Goal: Transaction & Acquisition: Purchase product/service

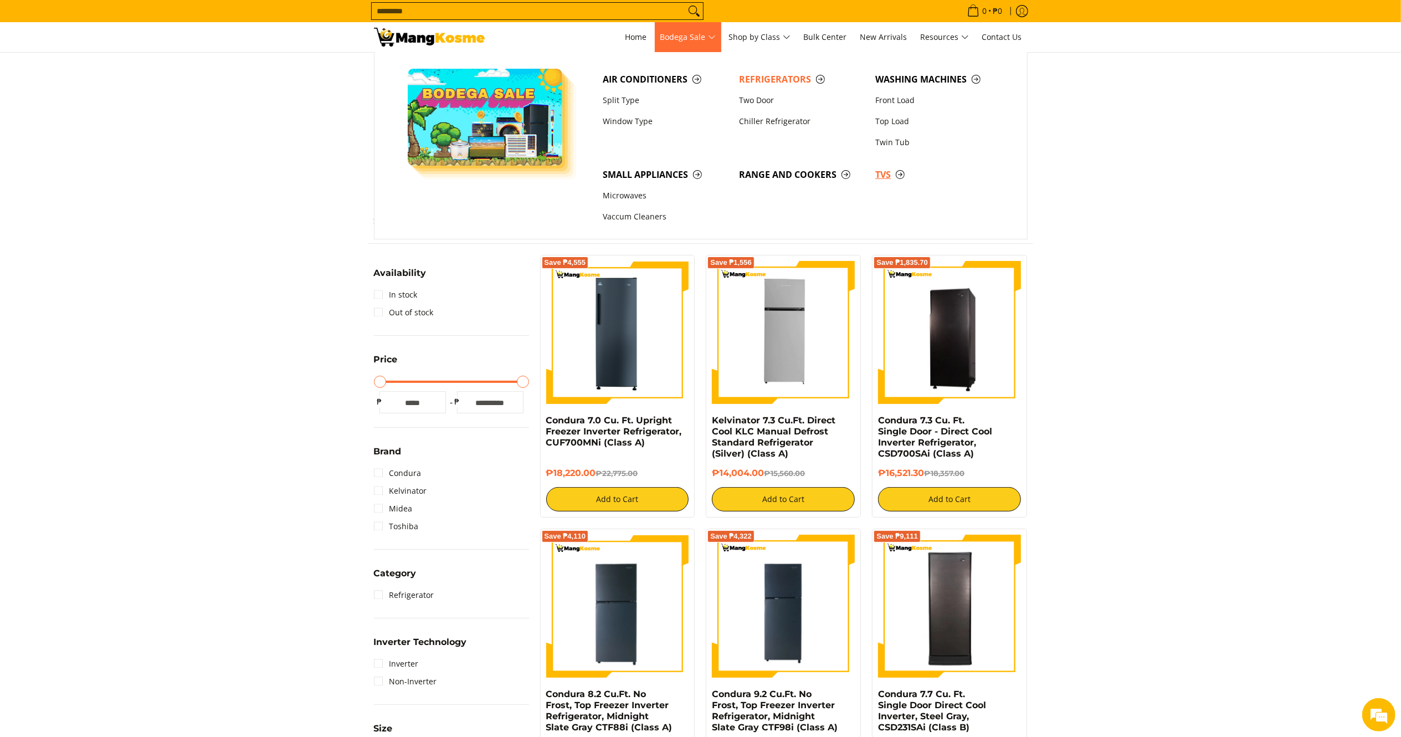
click at [875, 170] on span "TVs" at bounding box center [937, 175] width 125 height 14
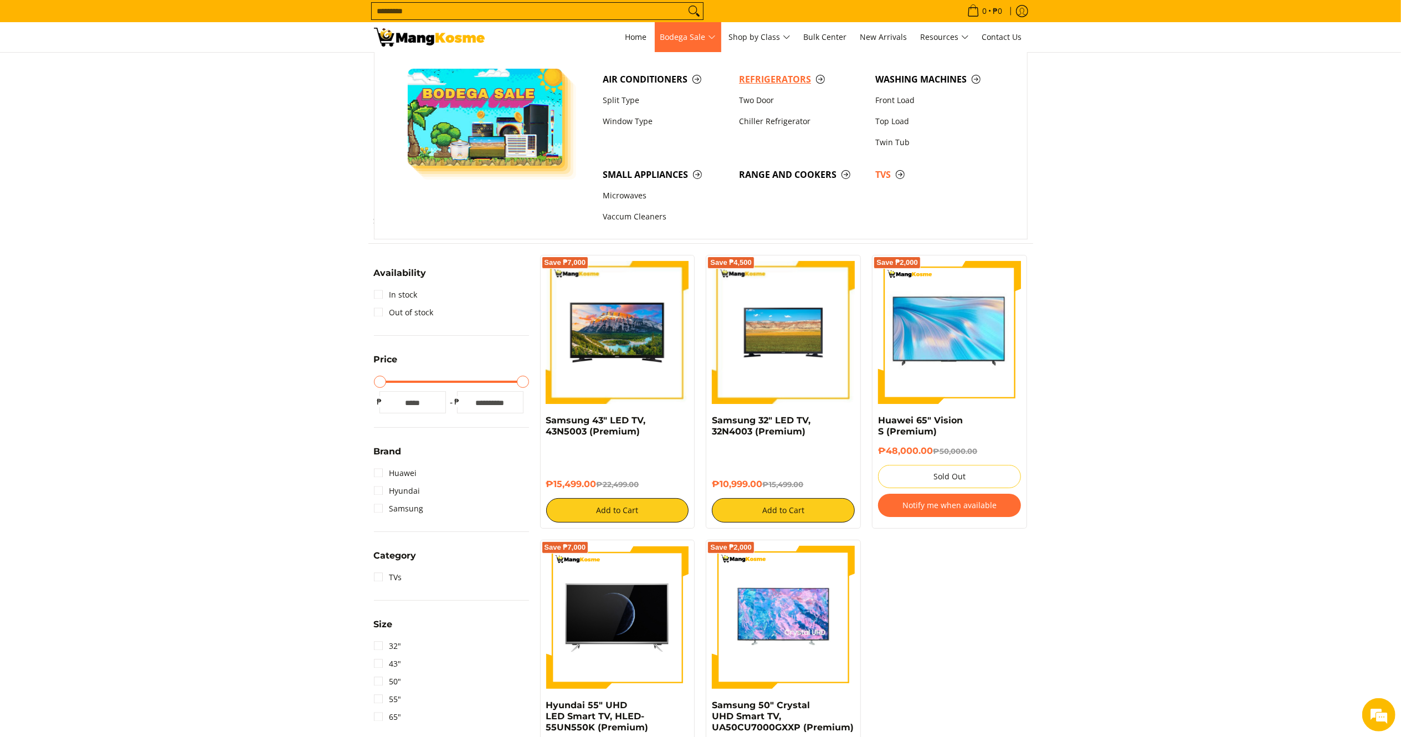
click at [783, 84] on span "Refrigerators" at bounding box center [801, 80] width 125 height 14
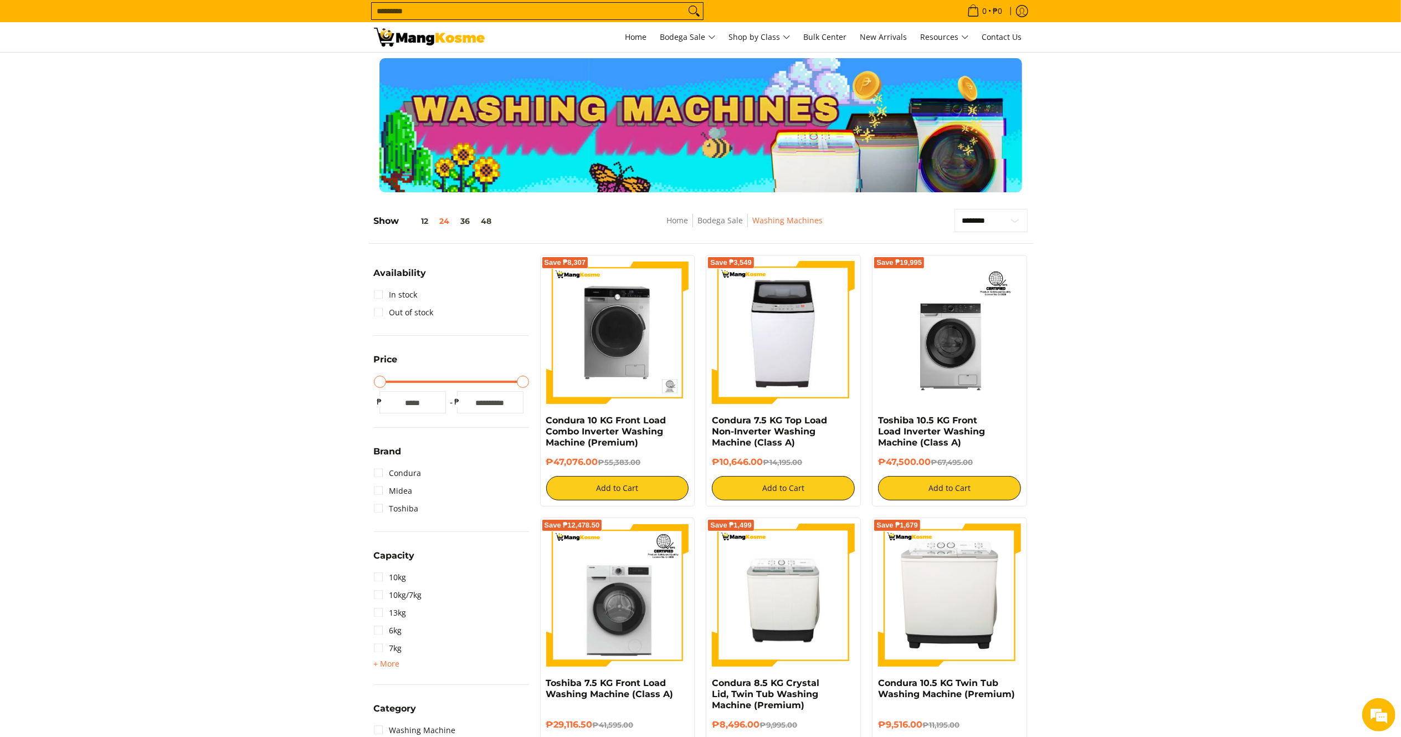
click at [401, 8] on input "Search..." at bounding box center [528, 11] width 313 height 17
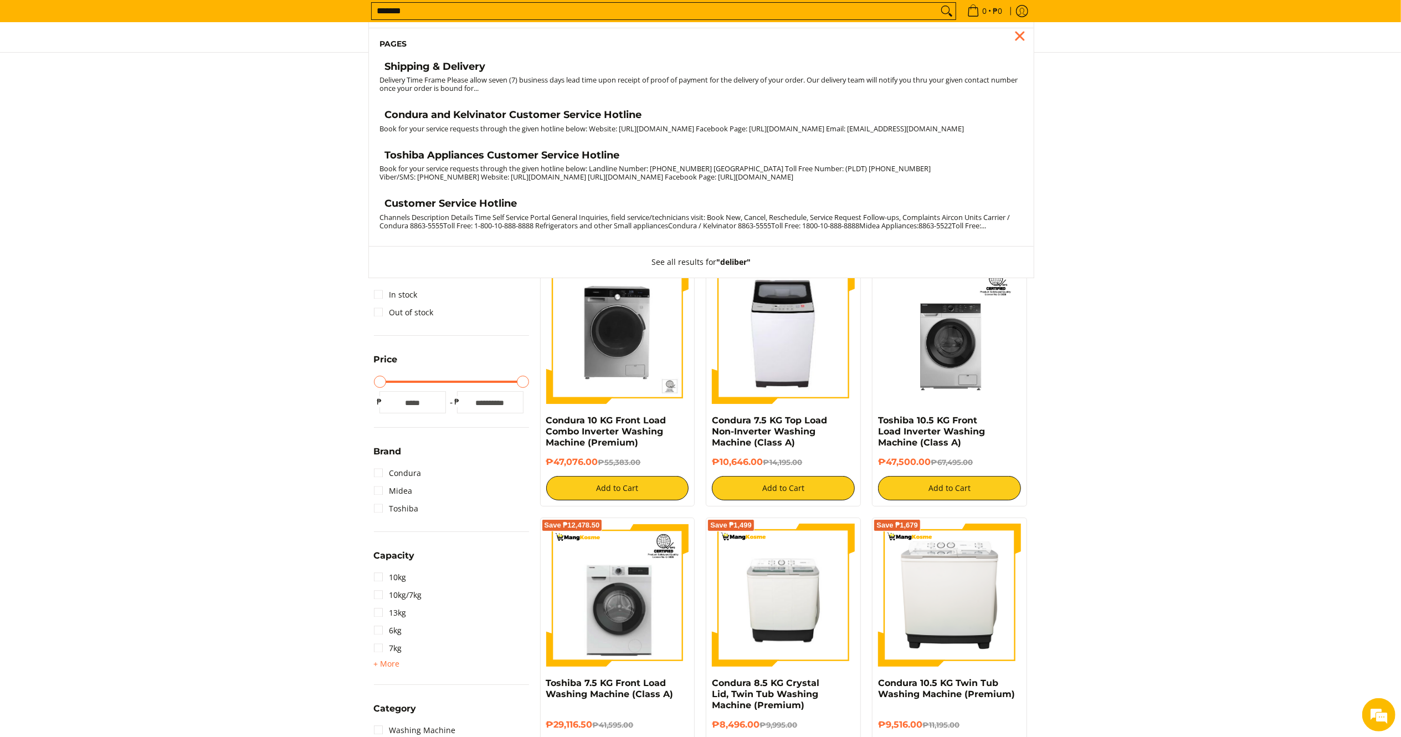
type input "*******"
click at [535, 81] on small "Delivery Time Frame Please allow seven (7) business days lead time upon receipt…" at bounding box center [699, 84] width 638 height 18
click at [485, 70] on h4 "Shipping & Delivery" at bounding box center [435, 66] width 101 height 13
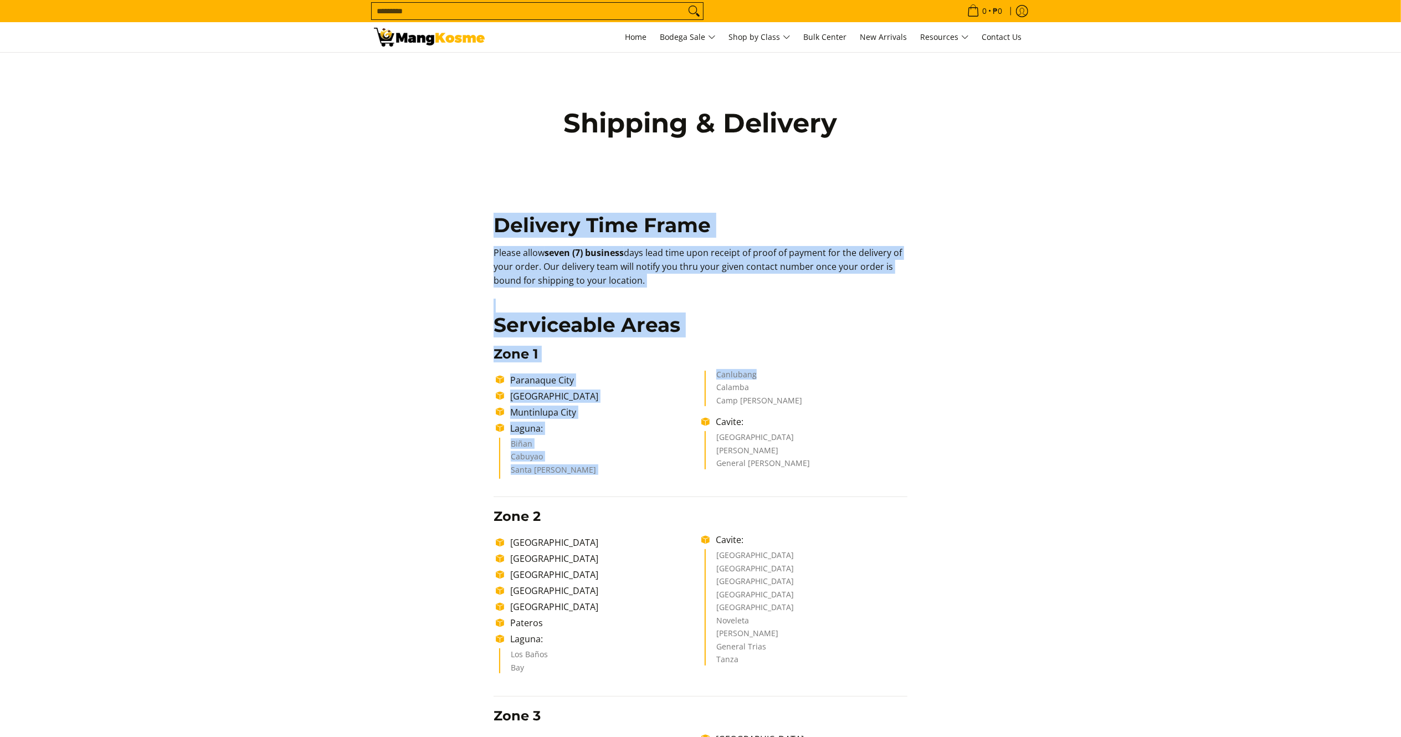
drag, startPoint x: 1399, startPoint y: 170, endPoint x: 1417, endPoint y: 376, distance: 206.8
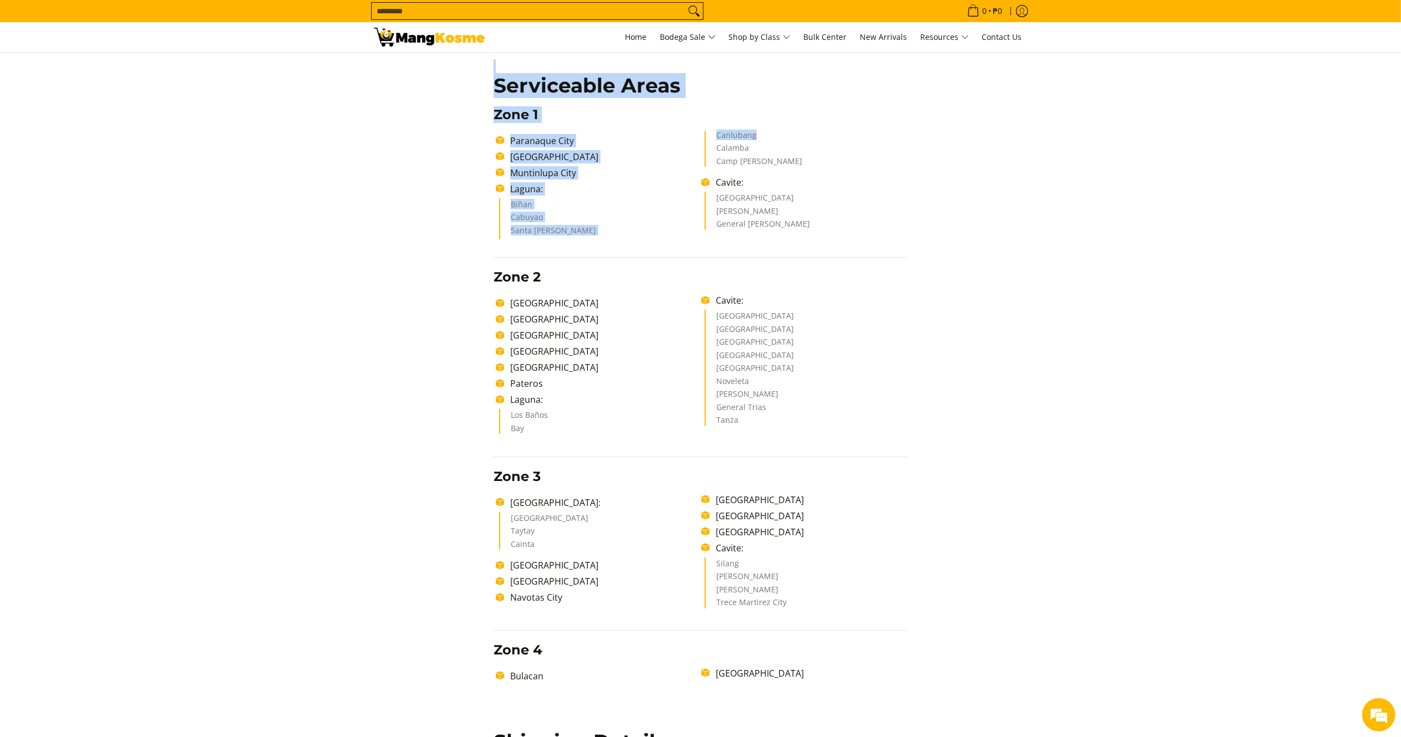
scroll to position [230, 0]
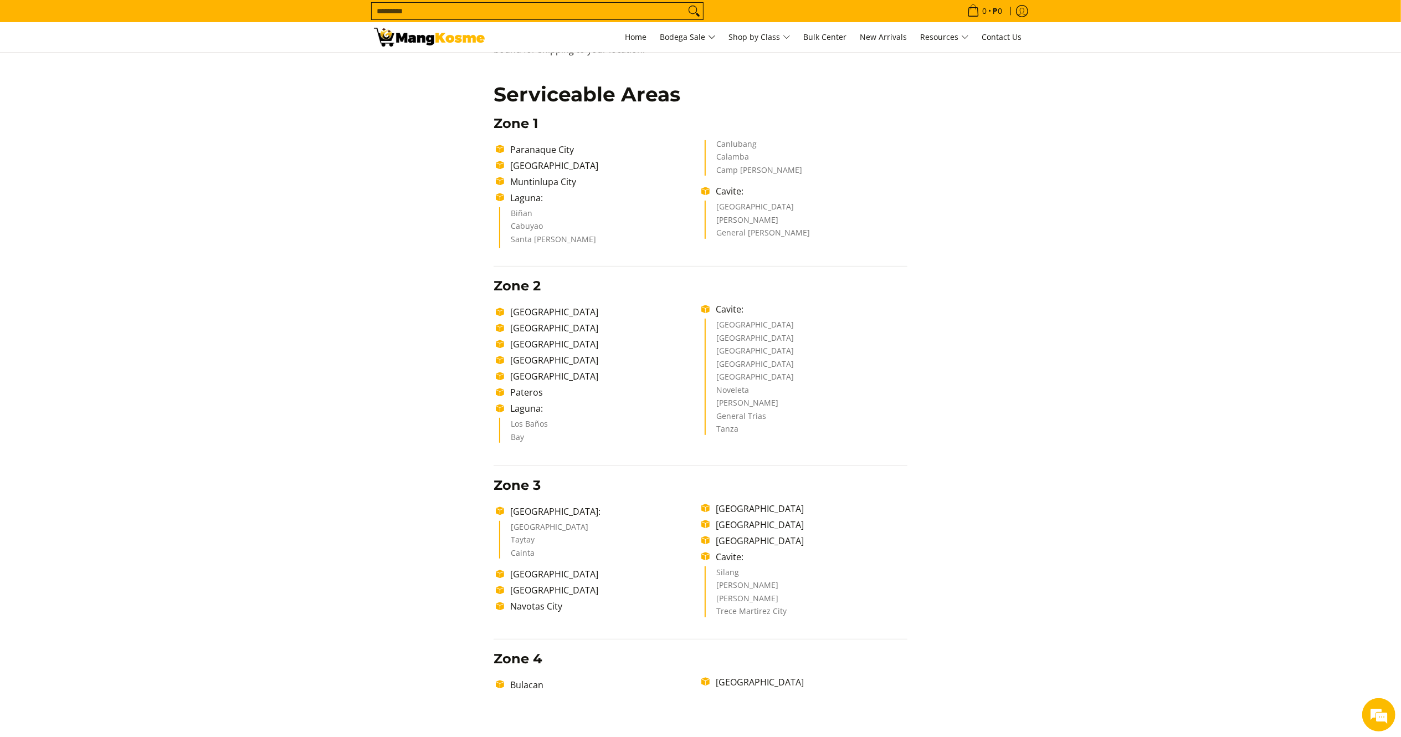
click at [1005, 252] on div "Delivery Time Frame Please allow seven (7) business days lead time upon receipt…" at bounding box center [700, 589] width 653 height 1236
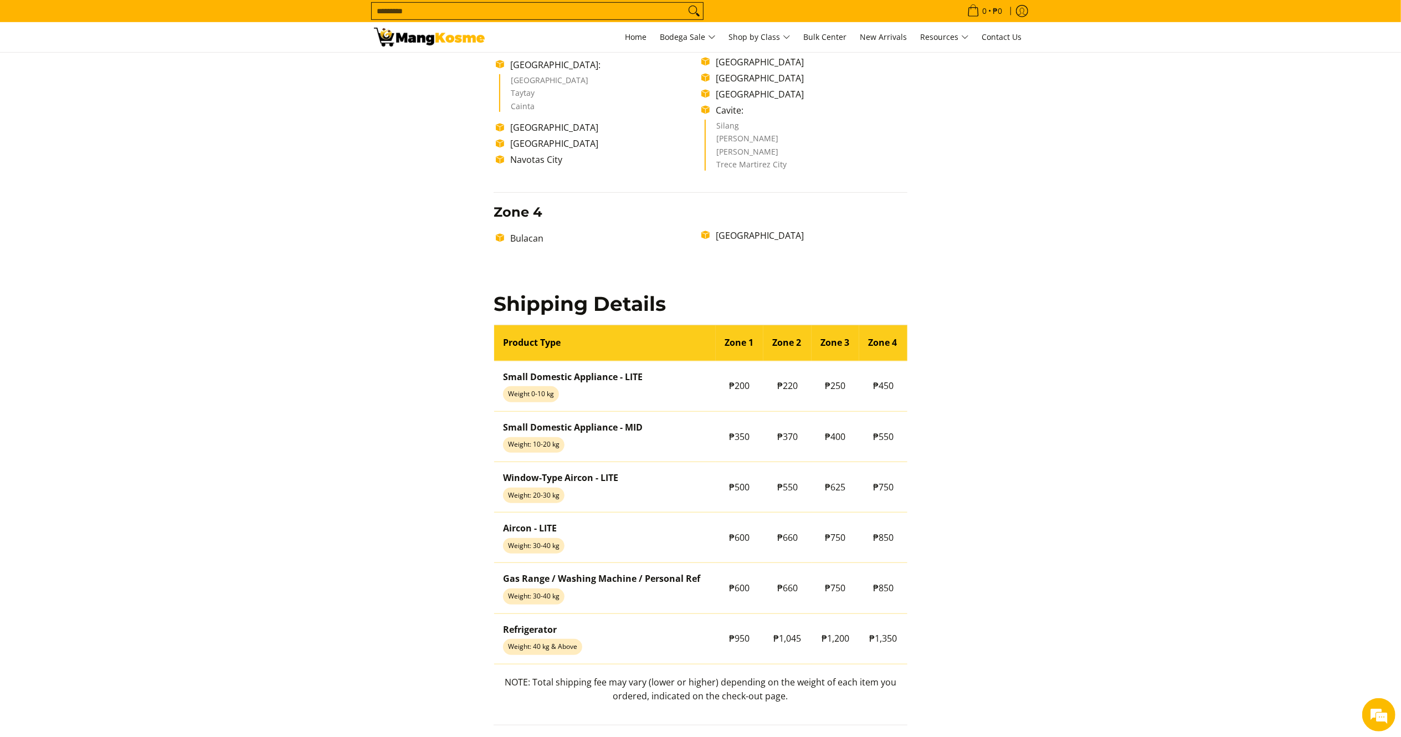
scroll to position [705, 0]
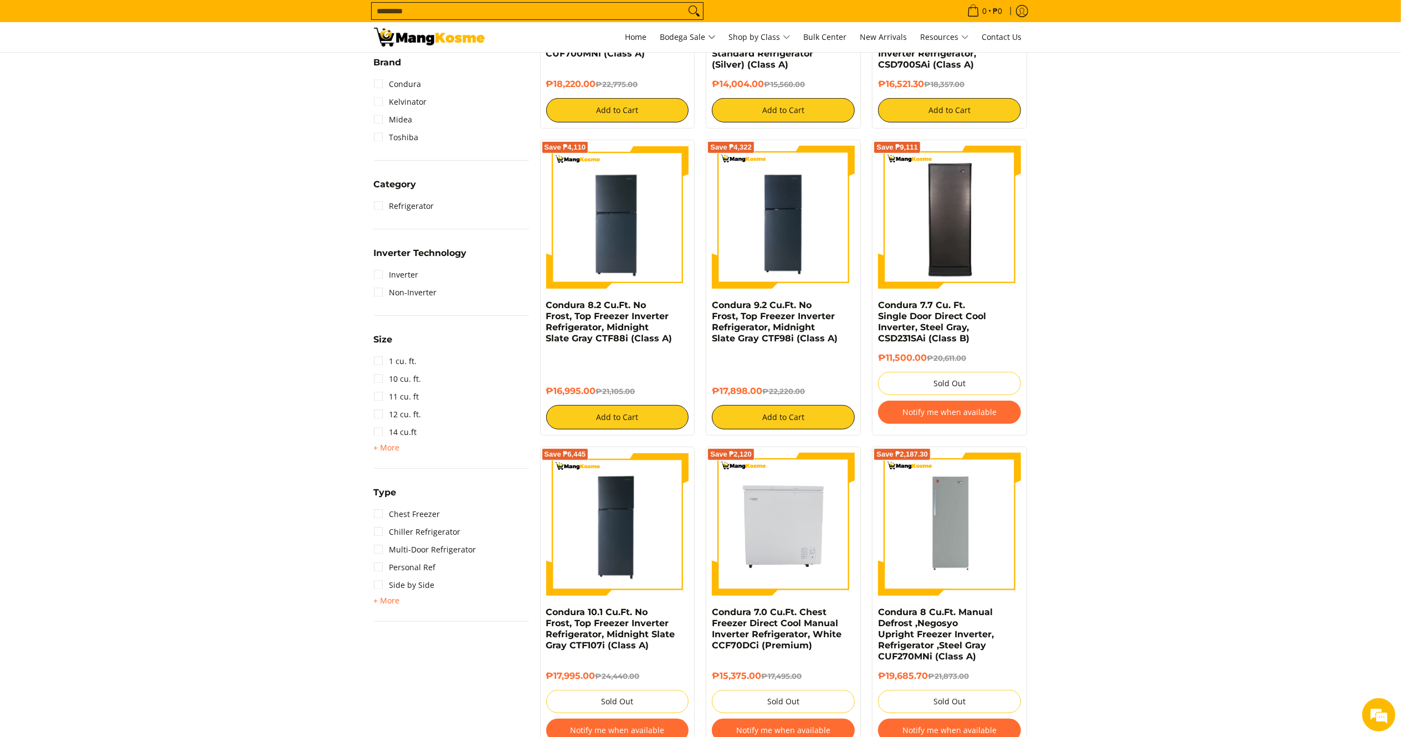
scroll to position [513, 0]
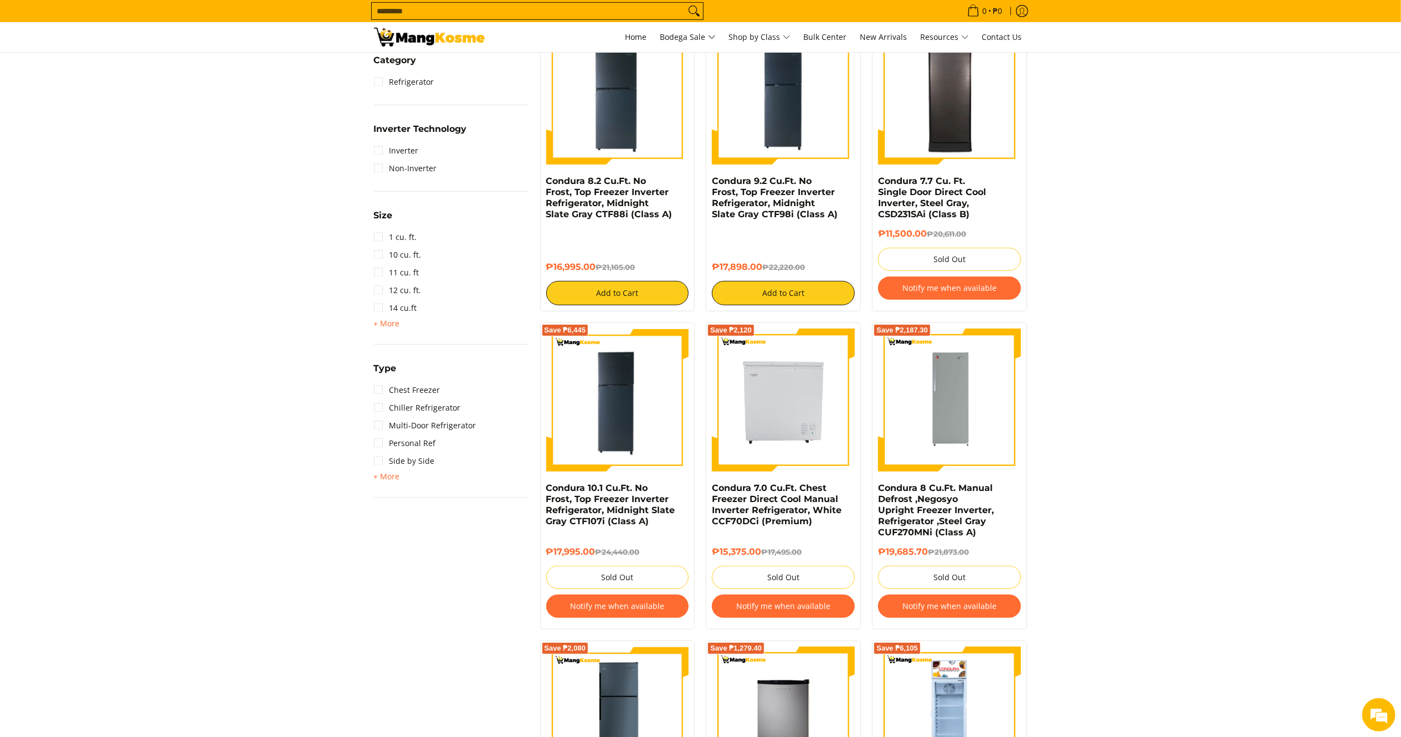
click at [586, 142] on img at bounding box center [617, 93] width 143 height 143
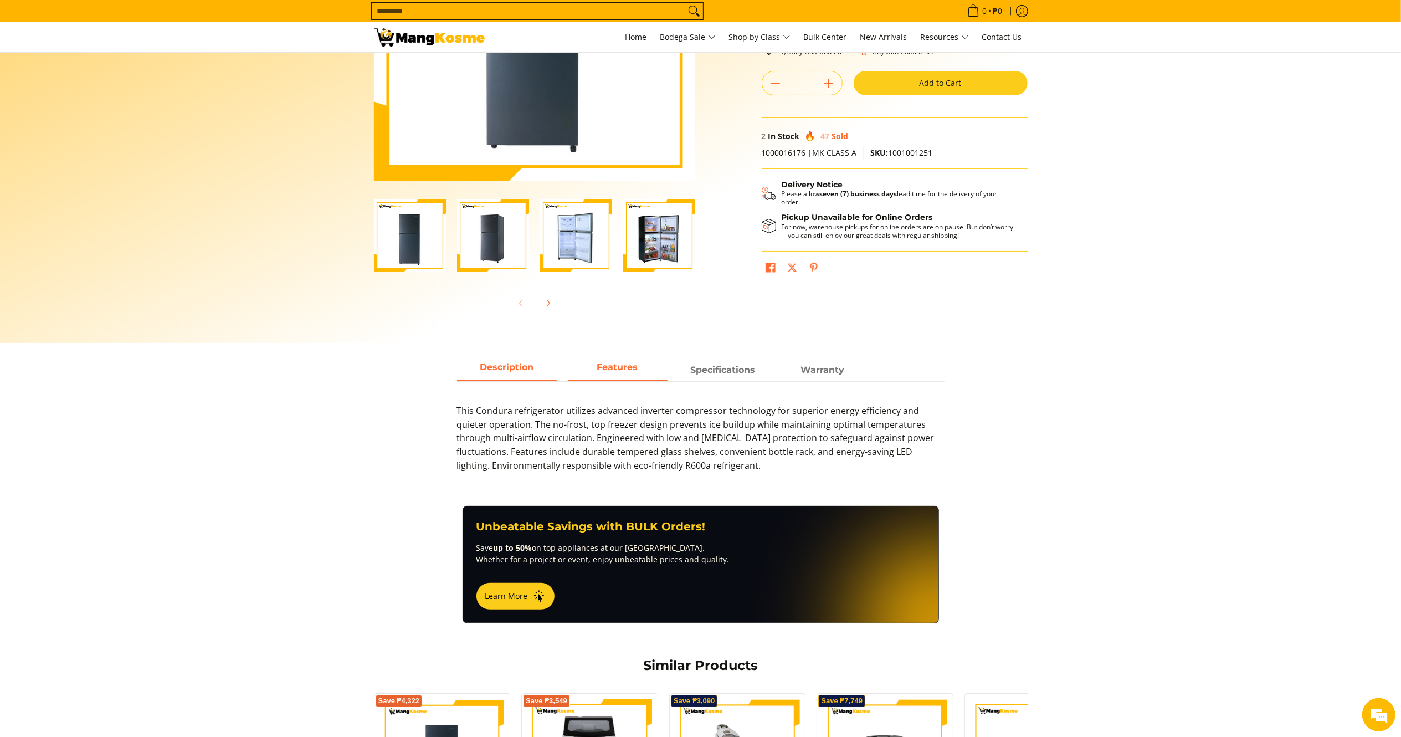
click at [620, 372] on strong "Features" at bounding box center [617, 367] width 41 height 11
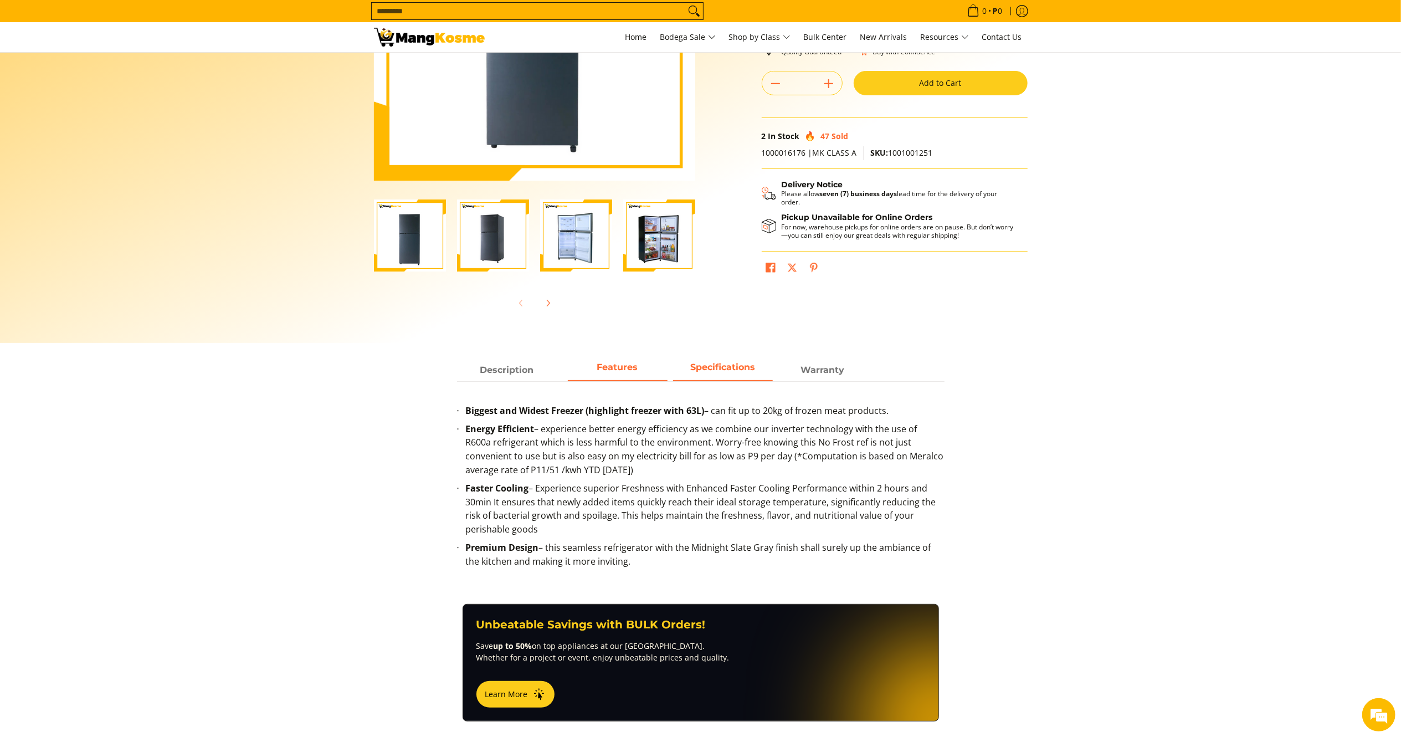
click at [712, 374] on span "Specifications" at bounding box center [723, 370] width 100 height 20
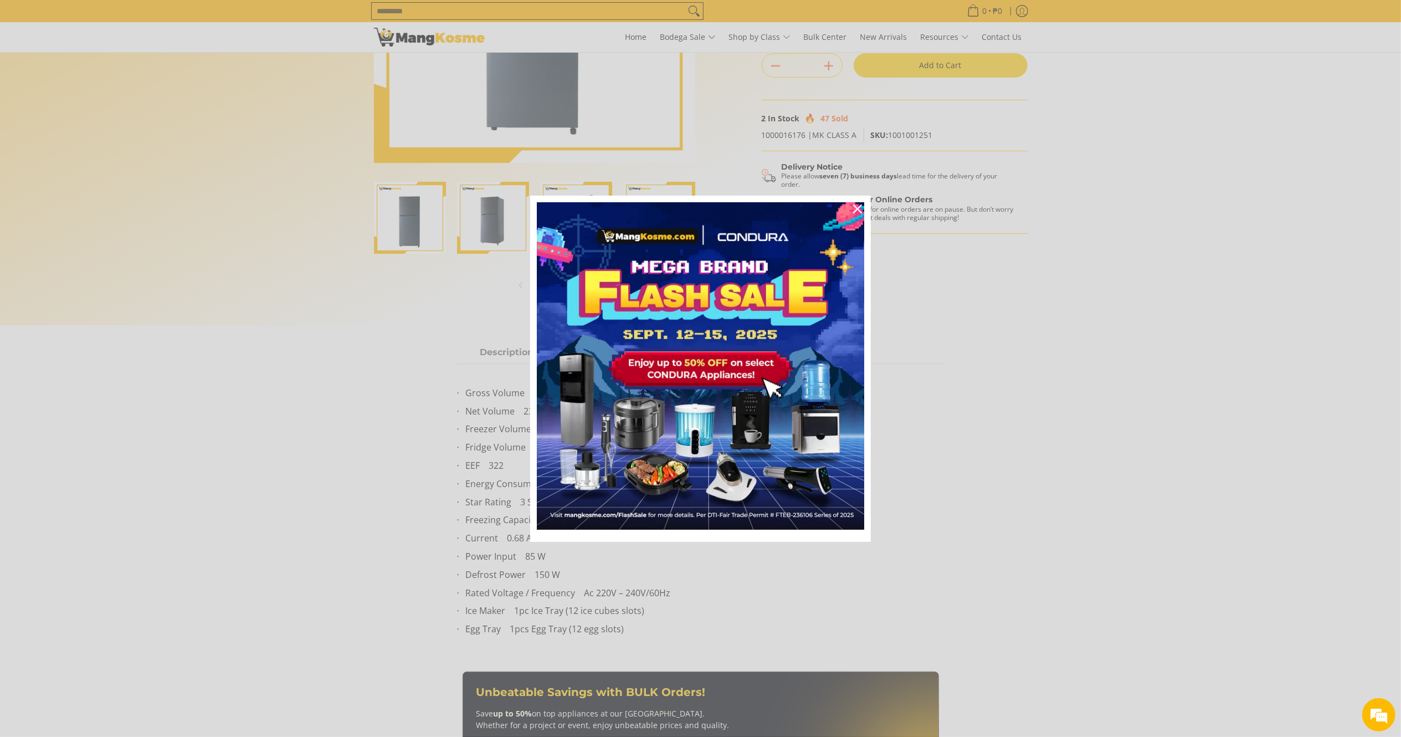
scroll to position [258, 0]
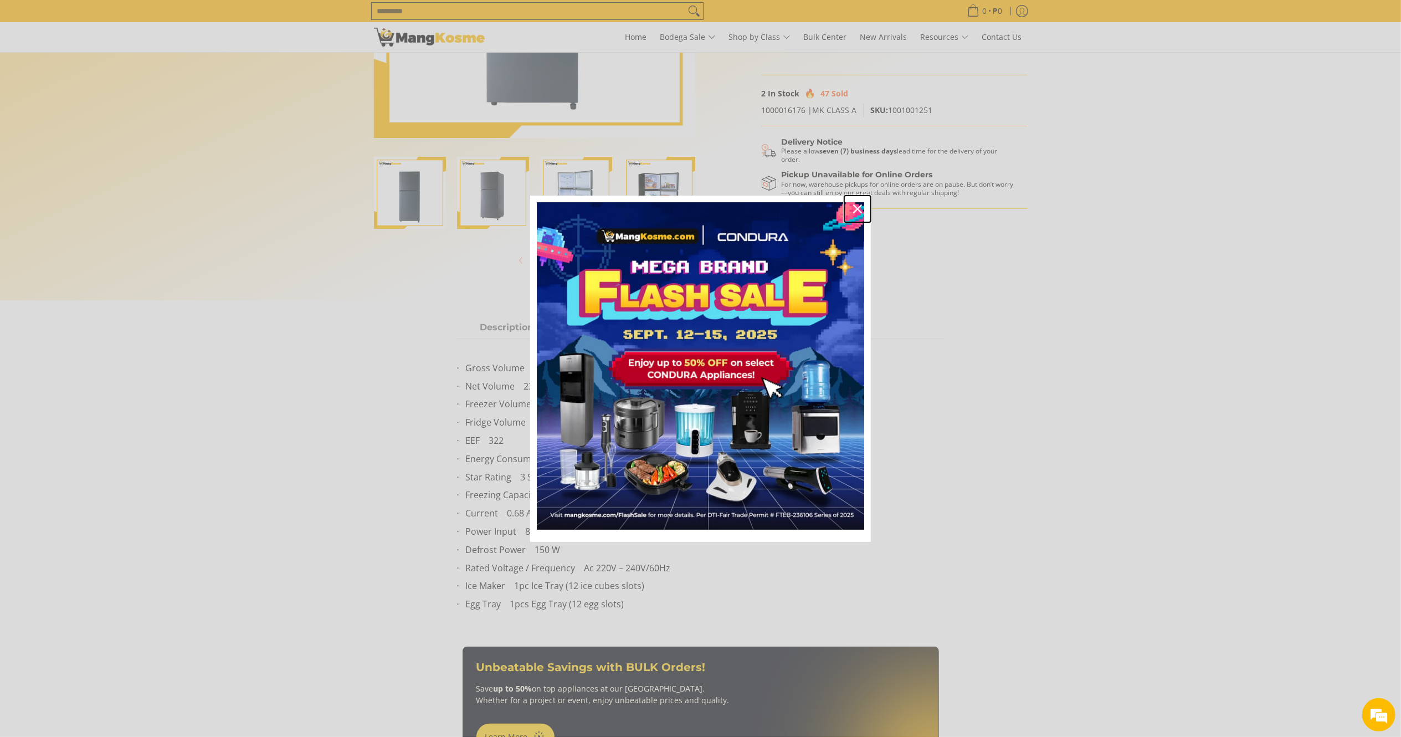
click at [862, 203] on div "Close" at bounding box center [857, 209] width 18 height 18
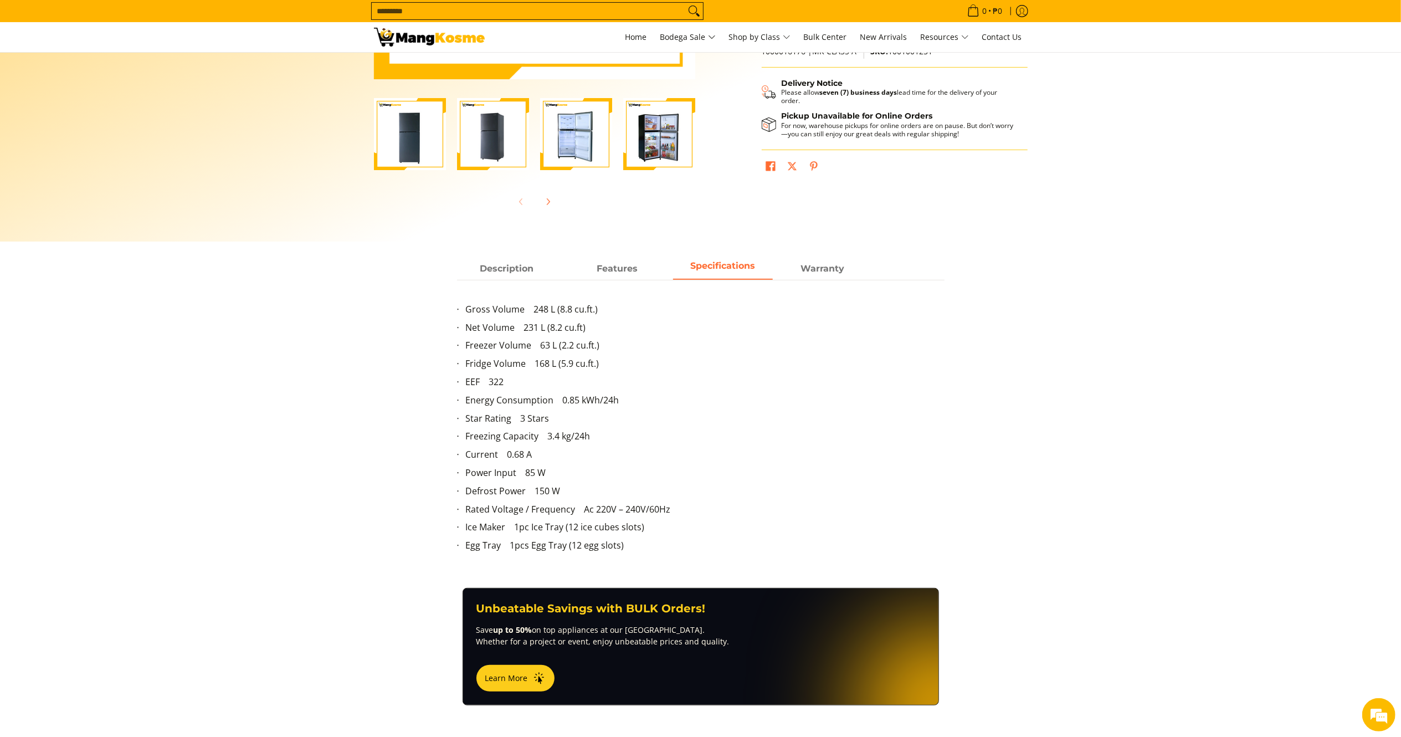
scroll to position [0, 0]
click at [608, 261] on span "Features" at bounding box center [618, 269] width 100 height 20
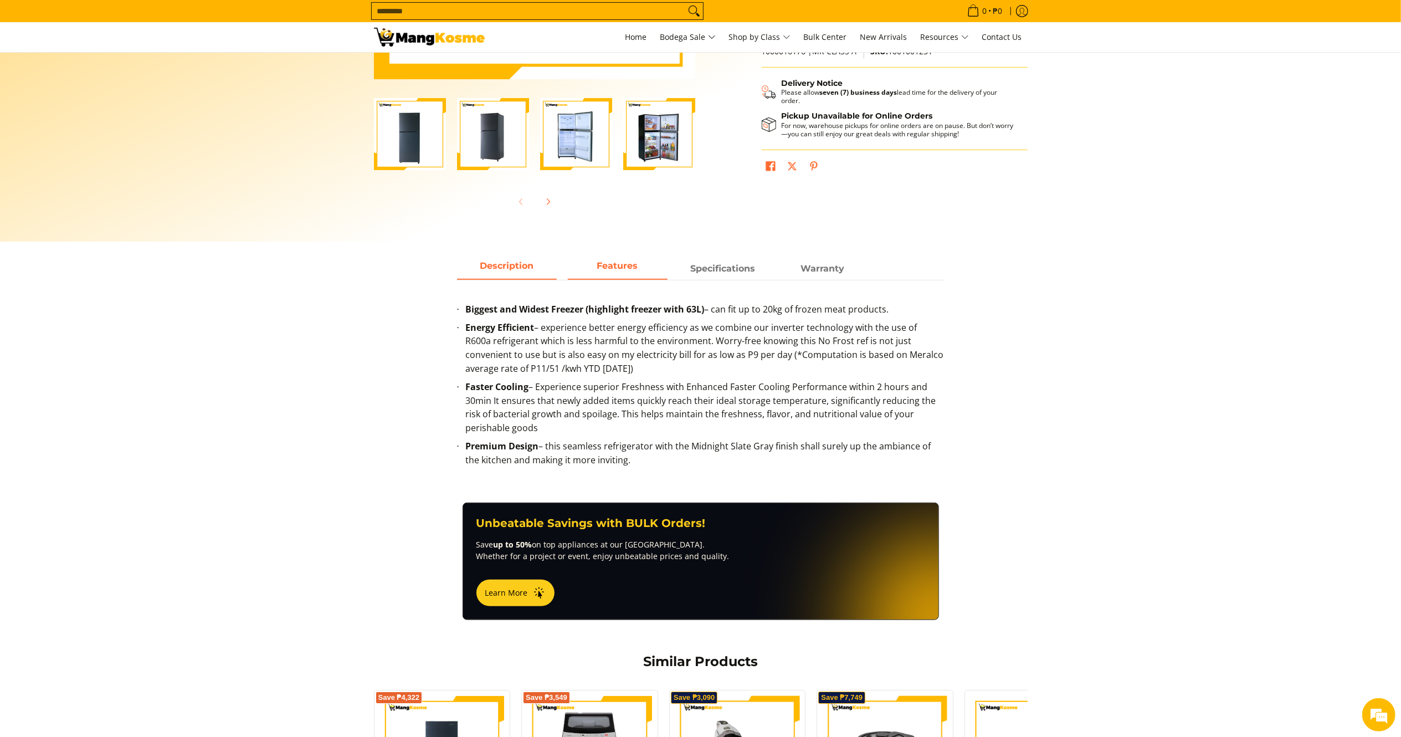
click at [508, 264] on span "Description" at bounding box center [507, 269] width 100 height 20
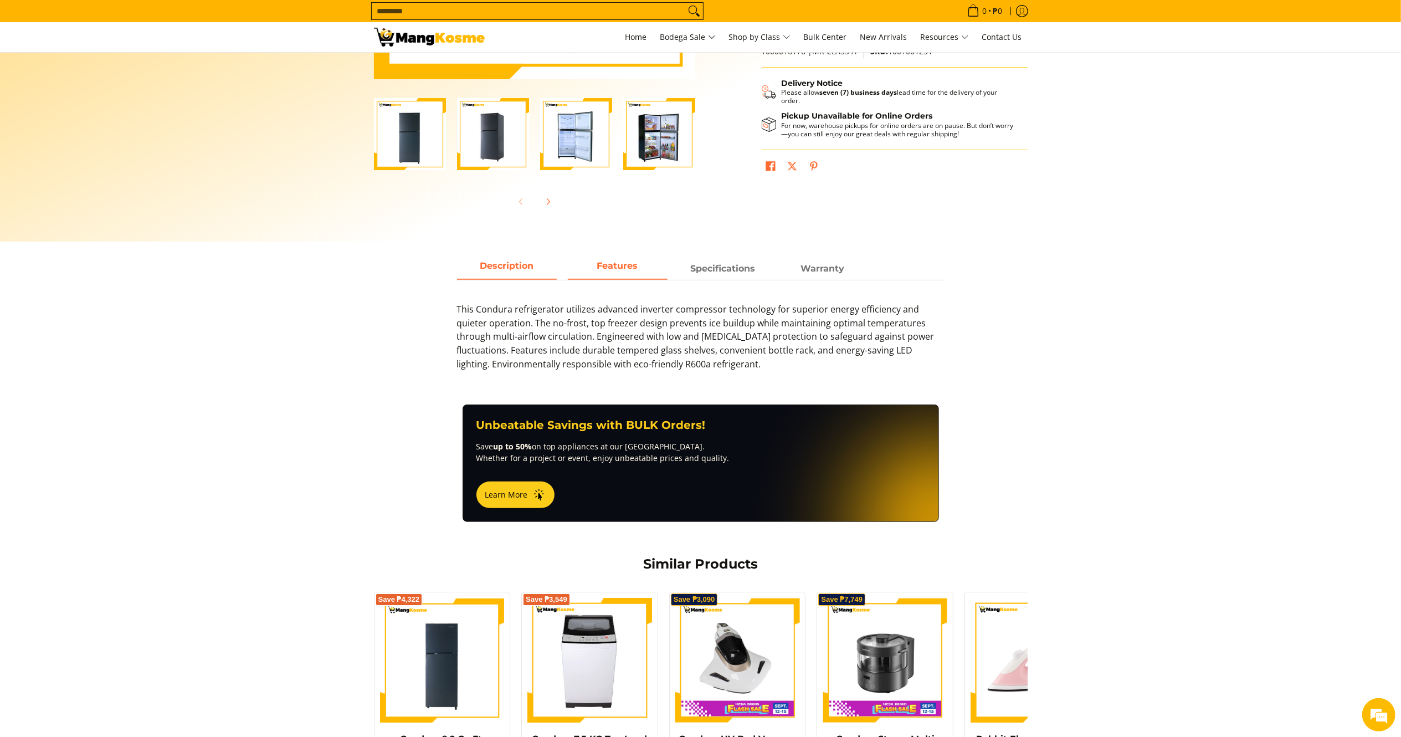
click at [627, 270] on strong "Features" at bounding box center [617, 265] width 41 height 11
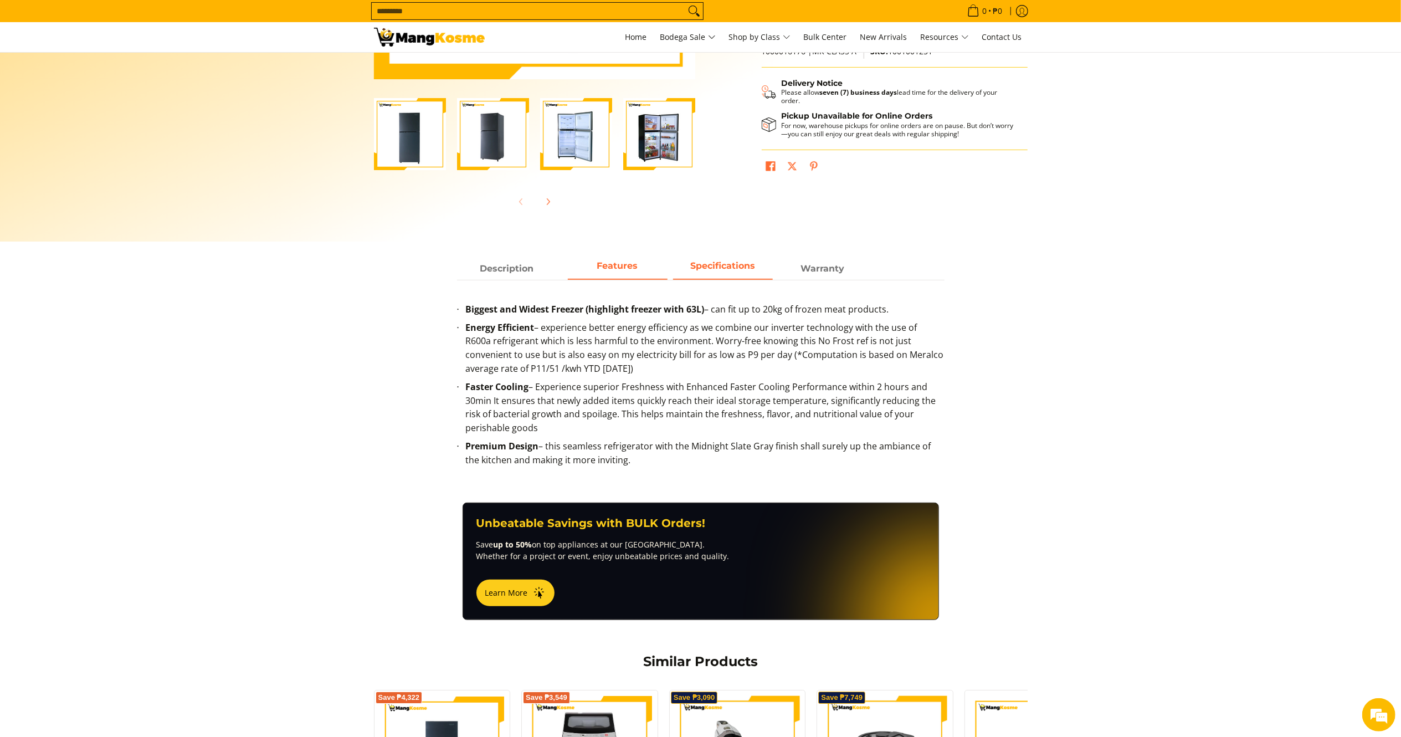
click at [723, 274] on span "Specifications" at bounding box center [723, 269] width 100 height 20
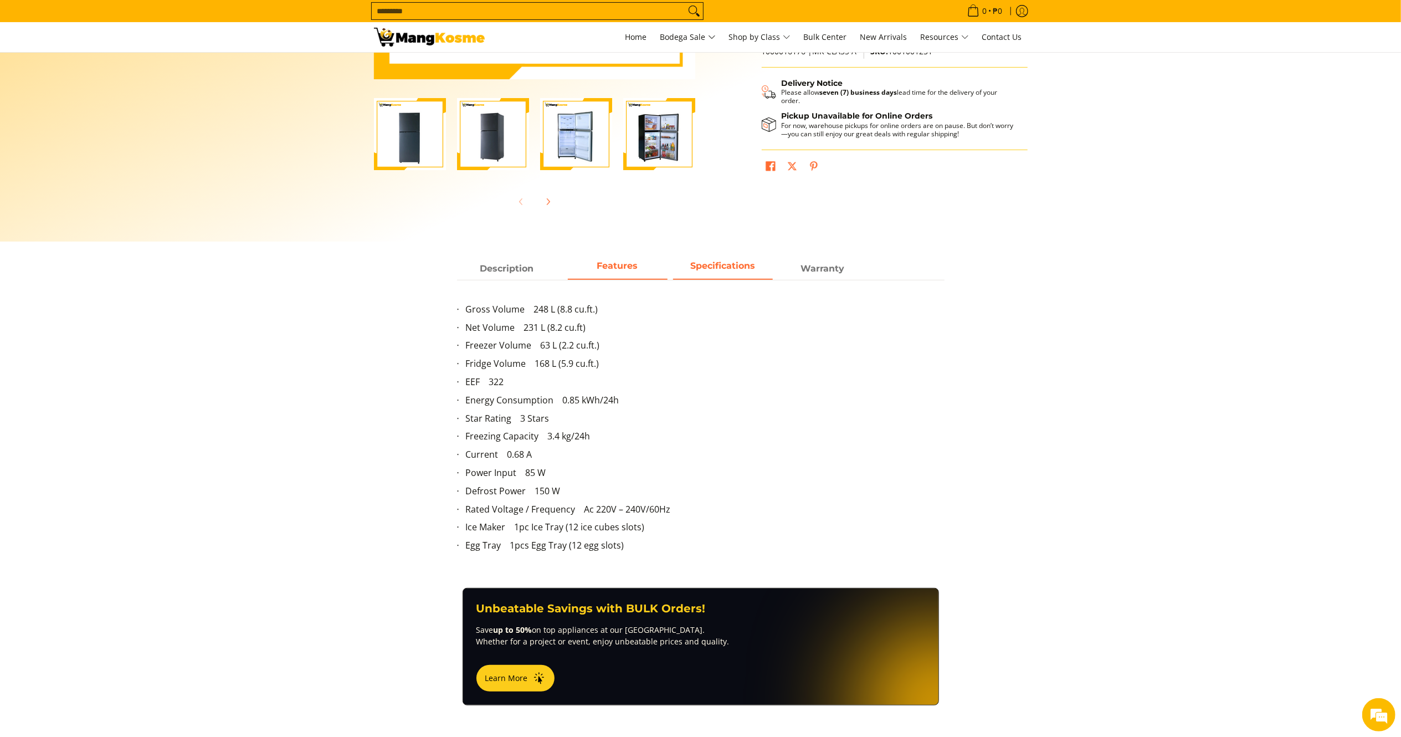
click at [621, 274] on span "Features" at bounding box center [618, 269] width 100 height 20
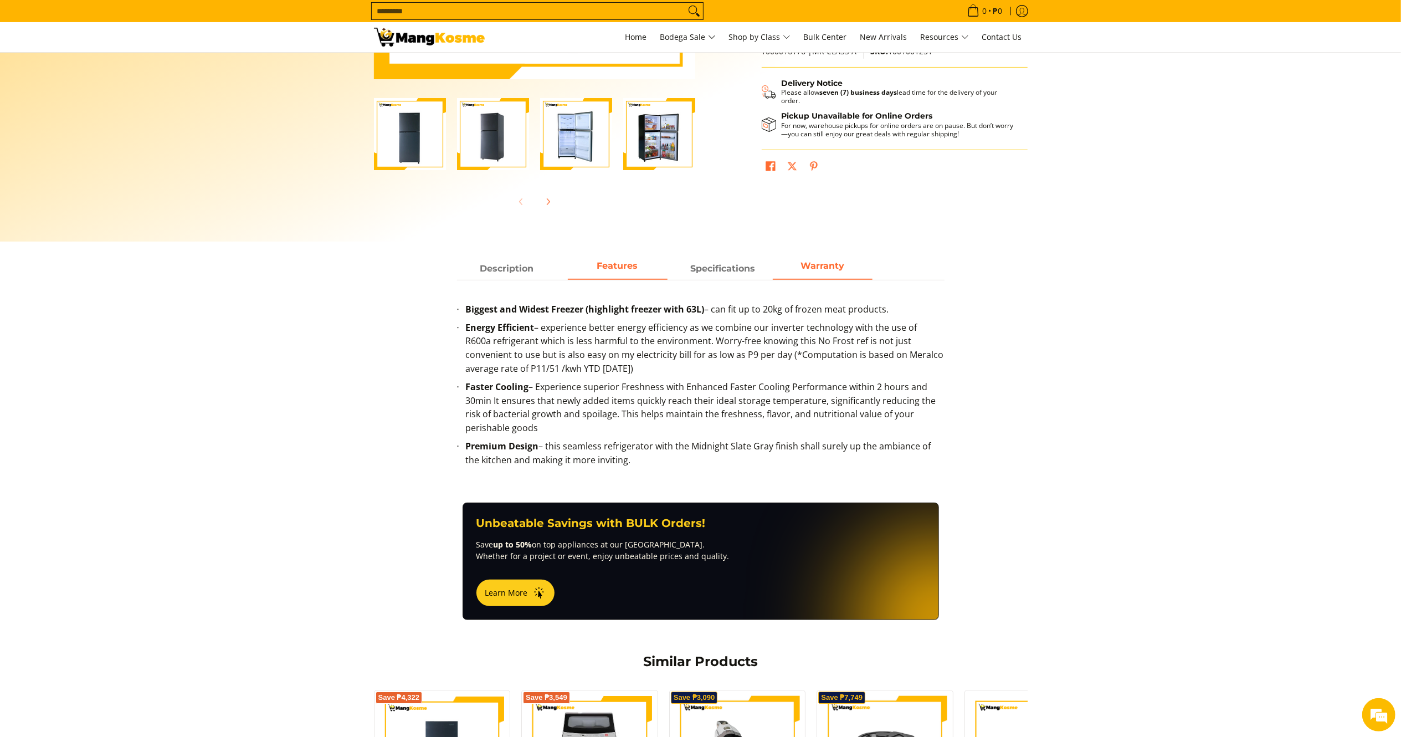
click at [805, 266] on strong "Warranty" at bounding box center [822, 265] width 44 height 11
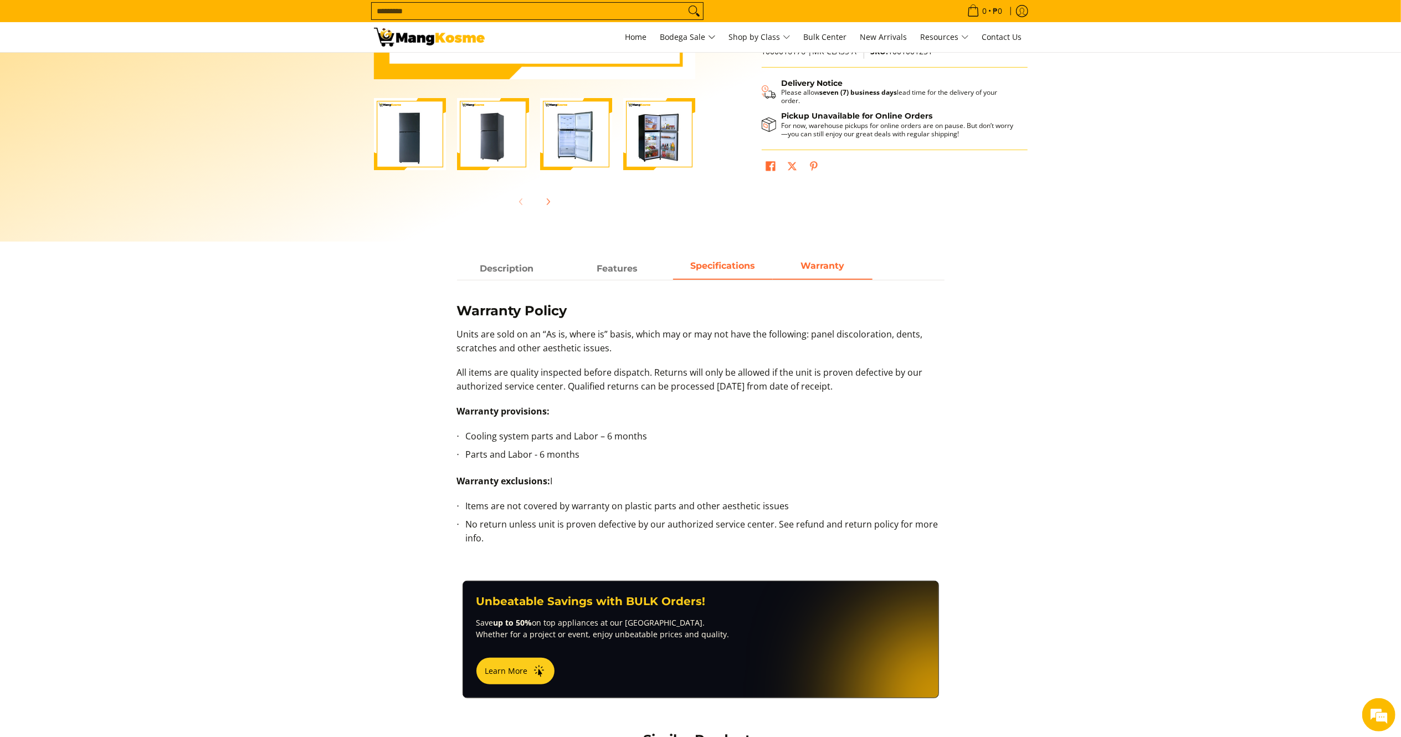
click at [688, 272] on span "Specifications" at bounding box center [723, 269] width 100 height 20
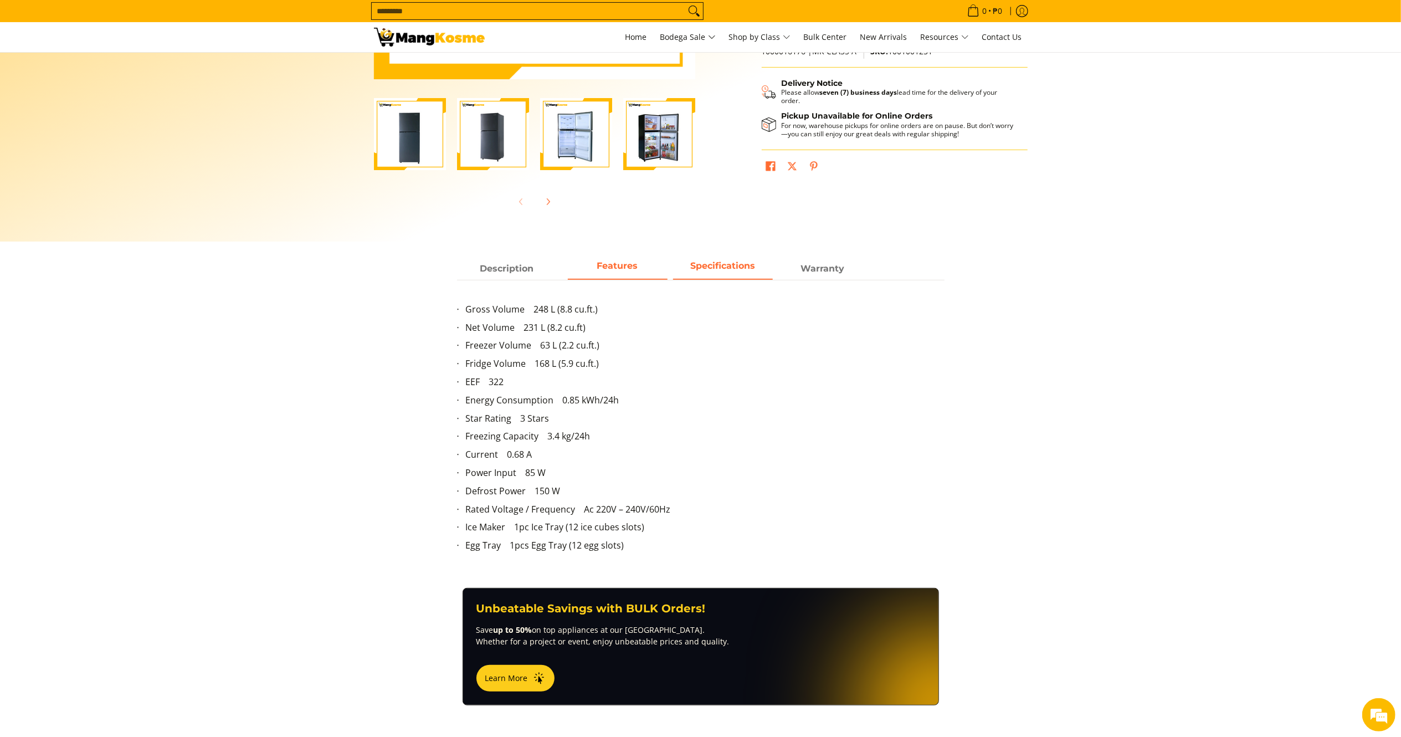
click at [627, 278] on span "Features" at bounding box center [618, 269] width 100 height 20
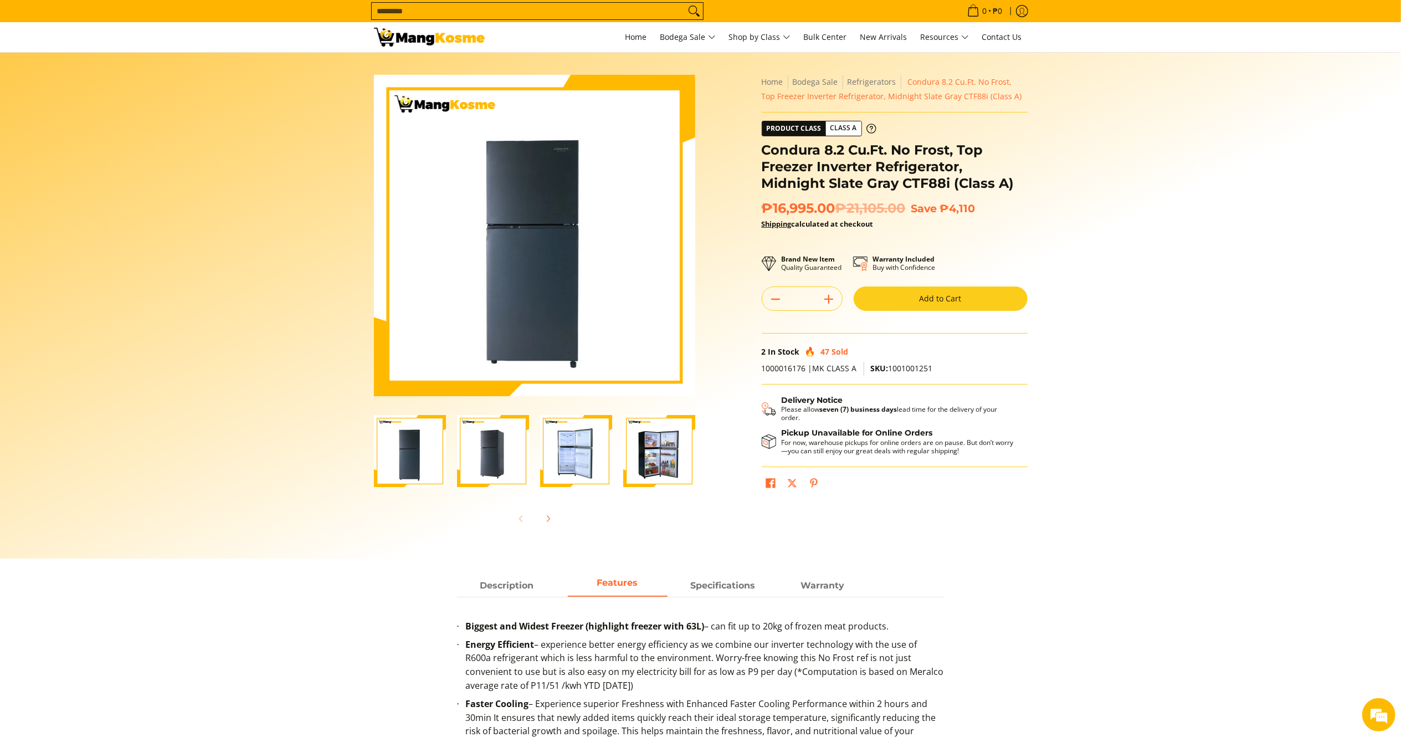
click at [928, 303] on button "Add to Cart" at bounding box center [940, 298] width 174 height 24
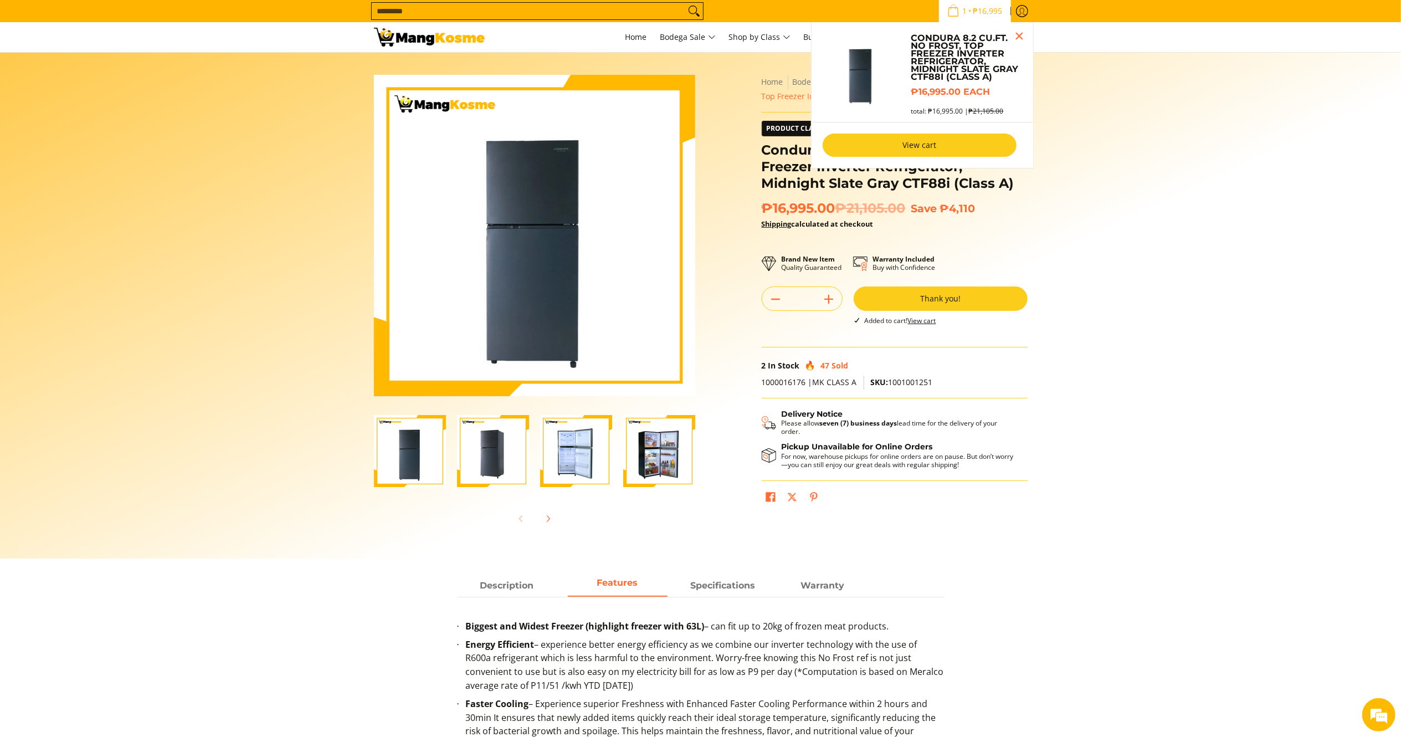
click at [969, 143] on link "View cart" at bounding box center [919, 144] width 194 height 23
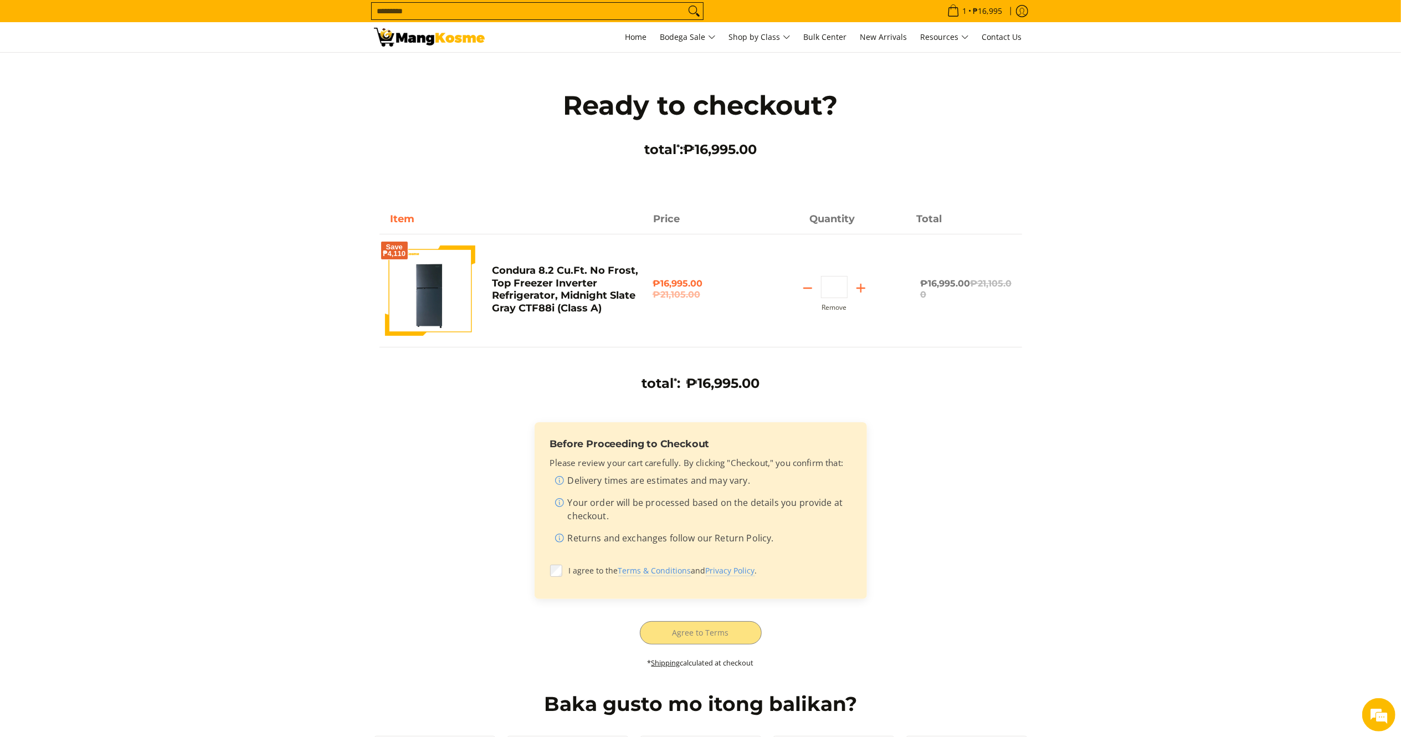
scroll to position [29, 0]
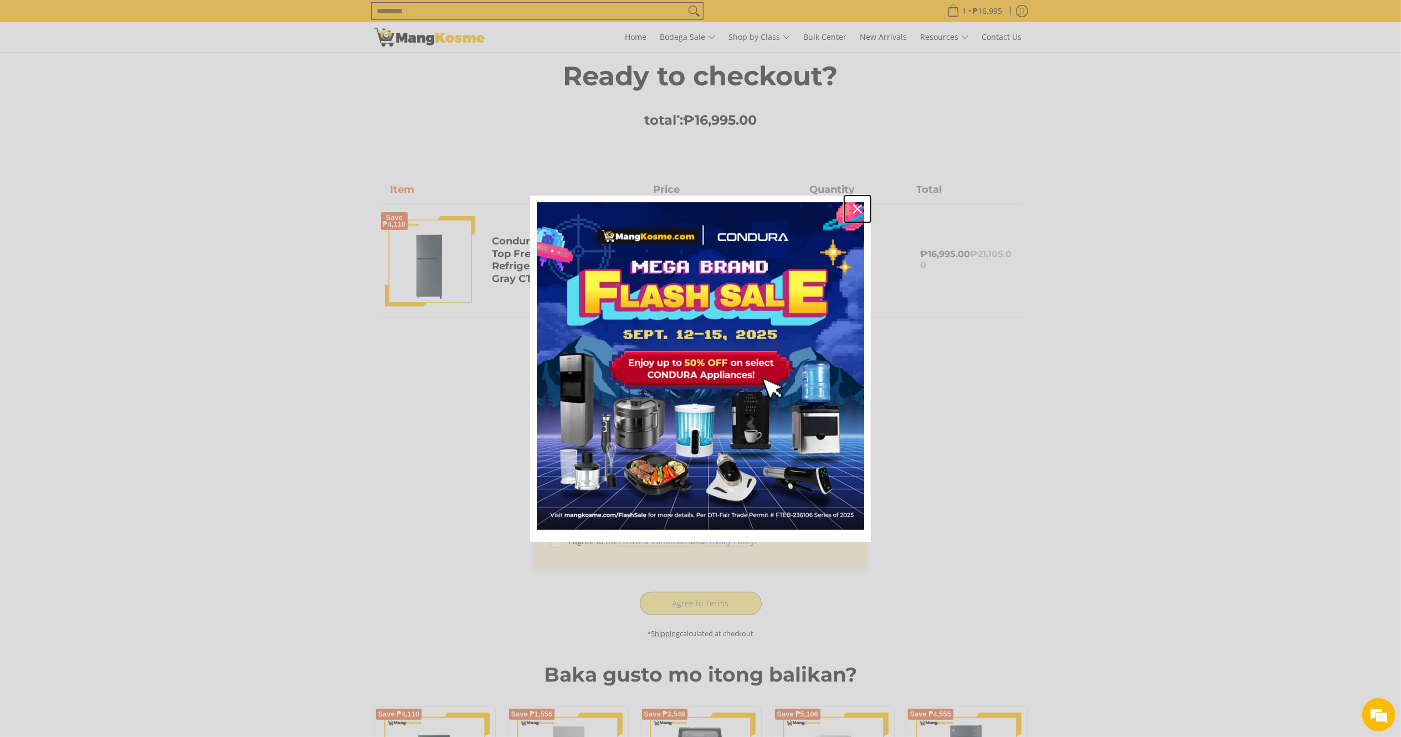
click at [861, 208] on icon "close icon" at bounding box center [857, 208] width 9 height 9
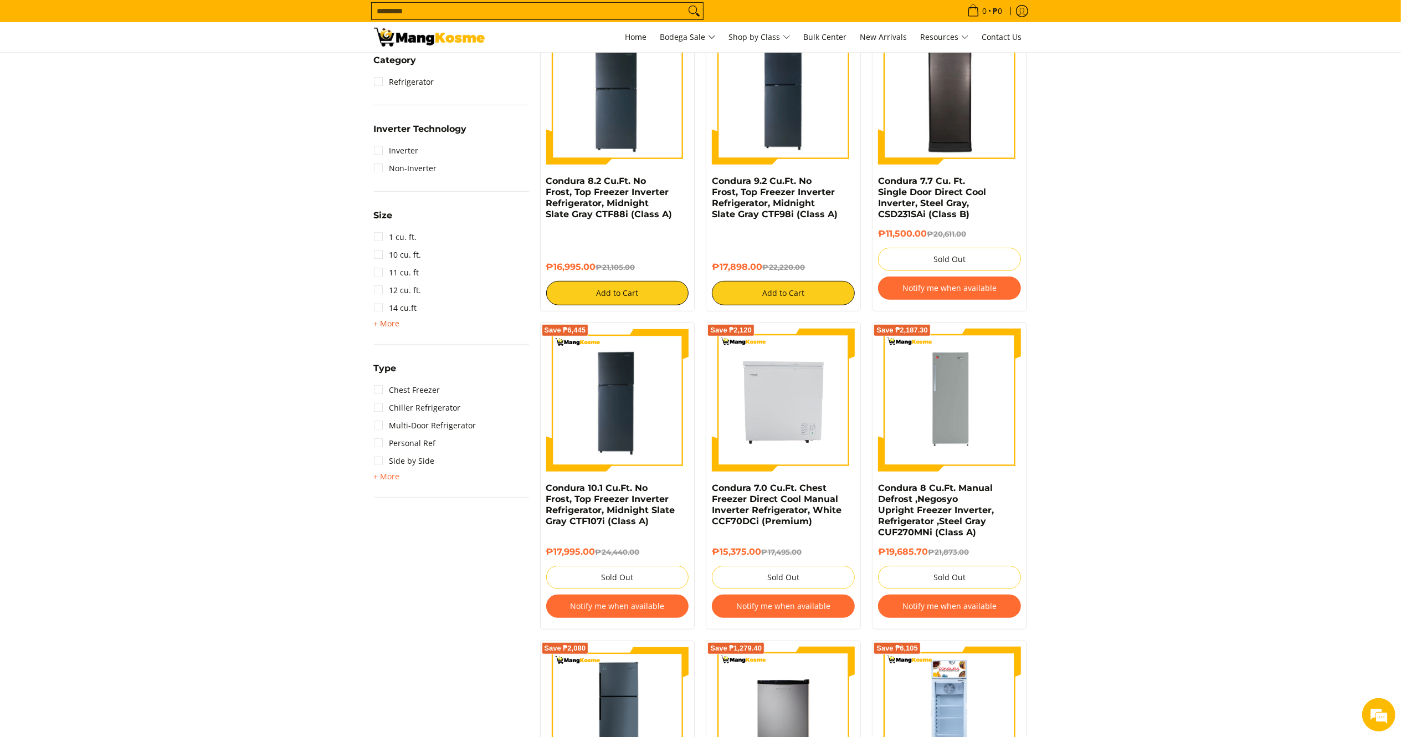
click at [388, 323] on span "+ More" at bounding box center [387, 323] width 26 height 9
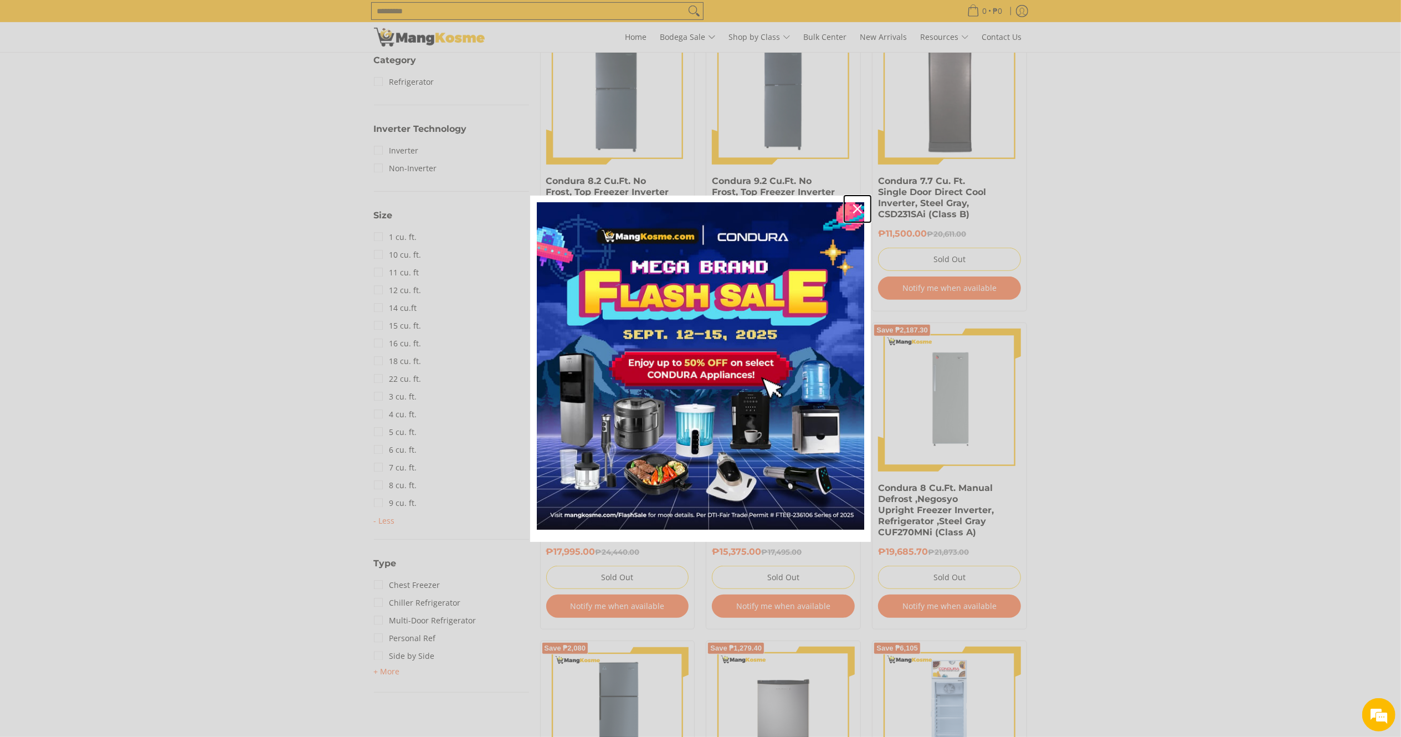
click at [862, 212] on icon "close icon" at bounding box center [857, 208] width 9 height 9
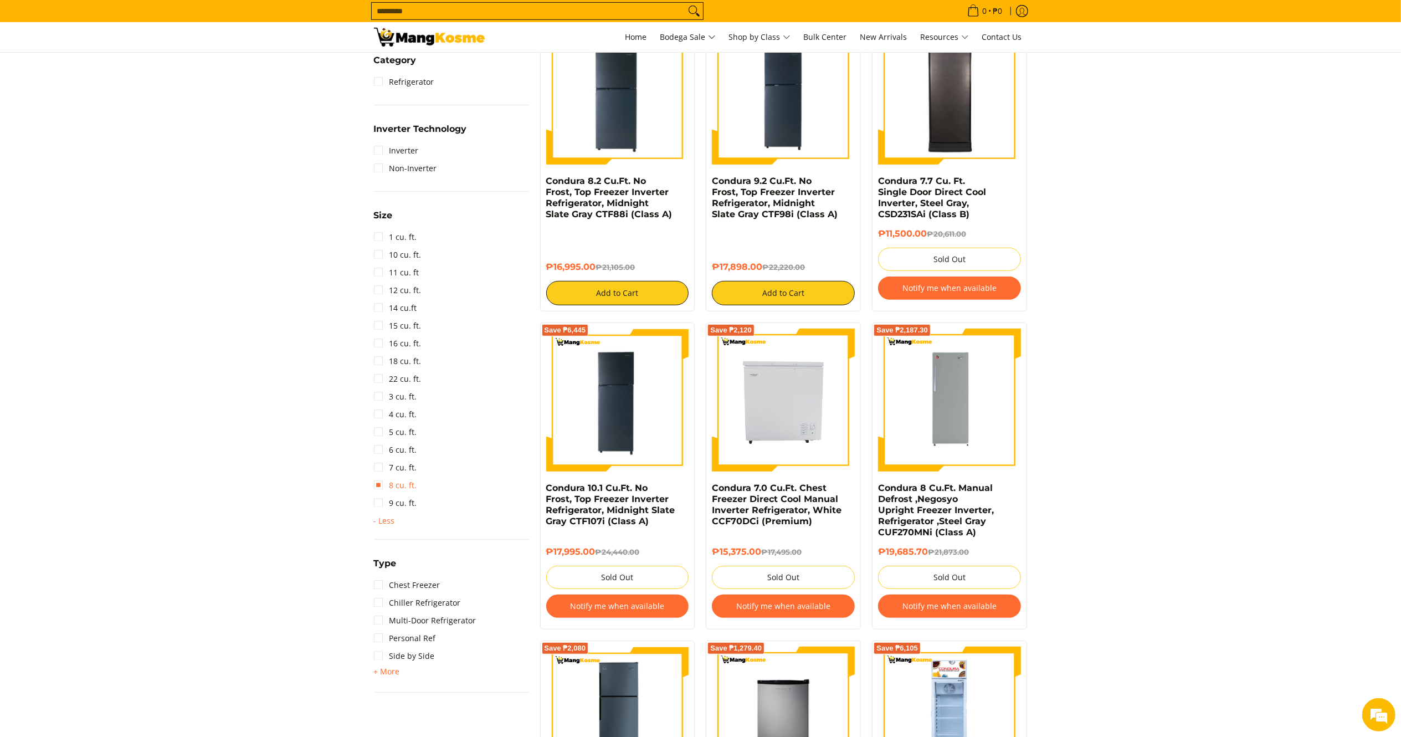
click at [379, 483] on link "8 cu. ft." at bounding box center [395, 485] width 43 height 18
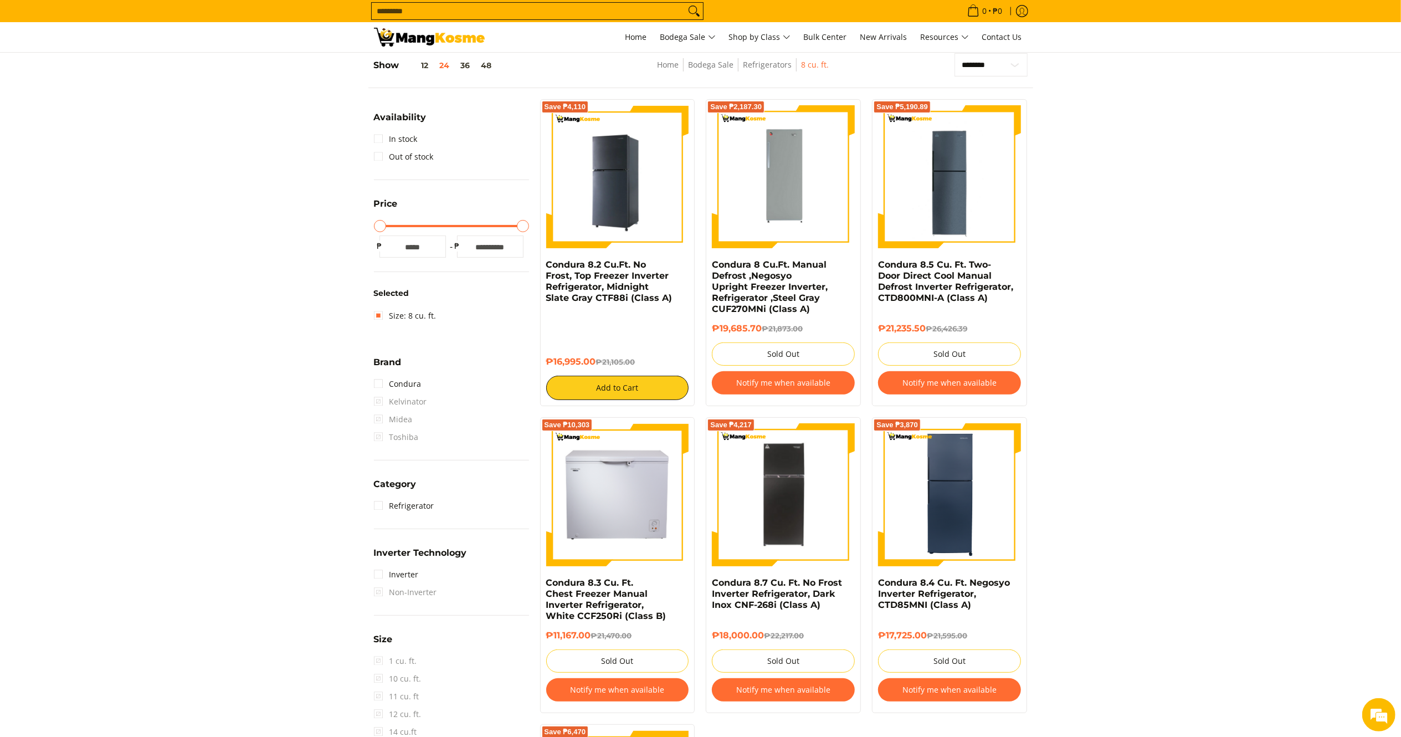
click at [592, 217] on img at bounding box center [617, 176] width 143 height 143
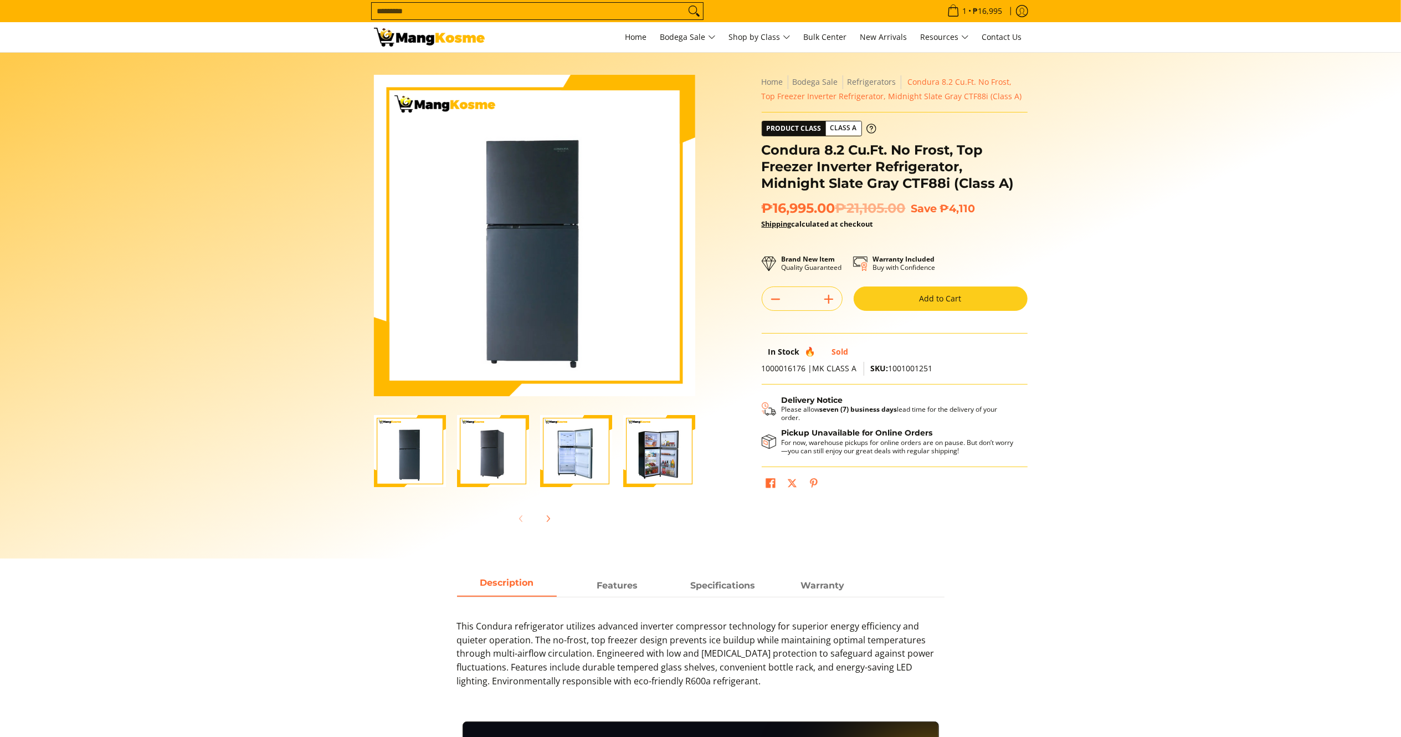
click at [903, 298] on button "Add to Cart" at bounding box center [940, 298] width 174 height 24
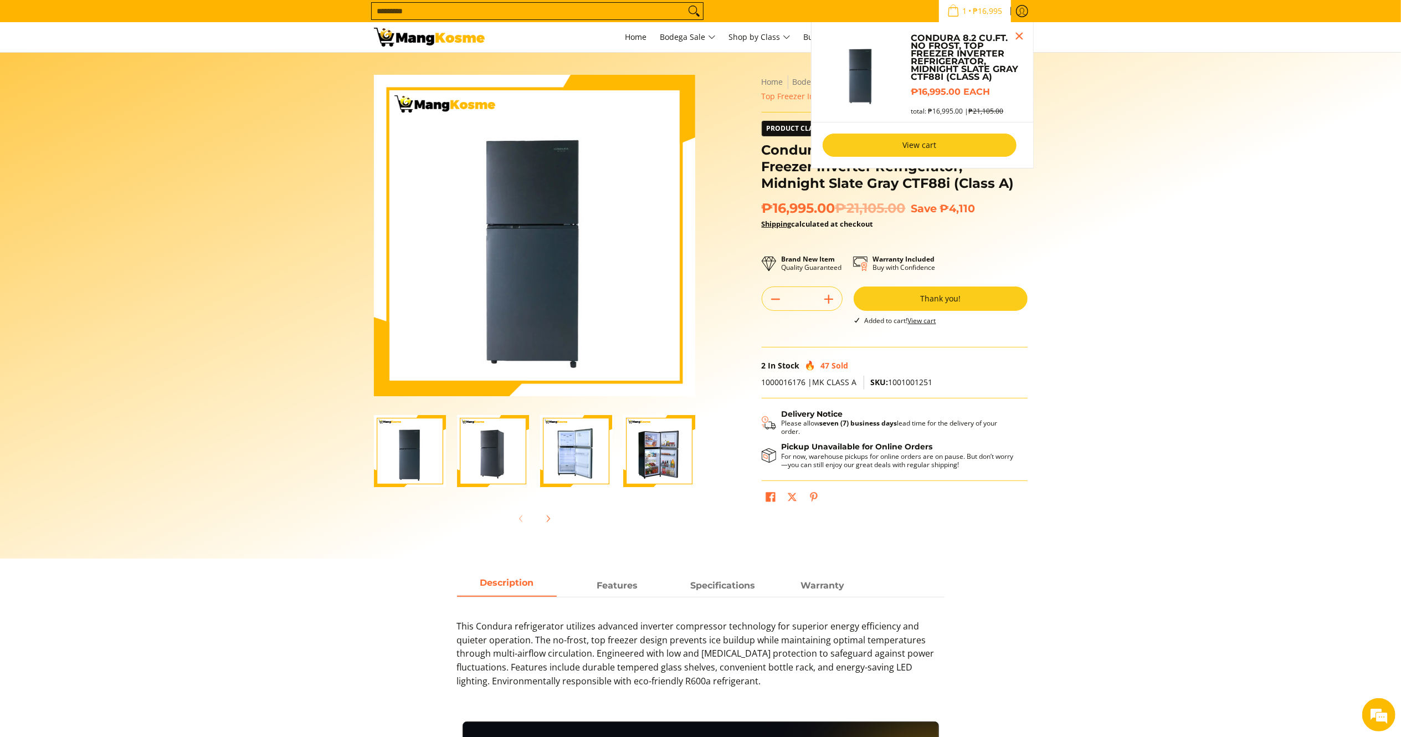
click at [958, 150] on link "View cart" at bounding box center [919, 144] width 194 height 23
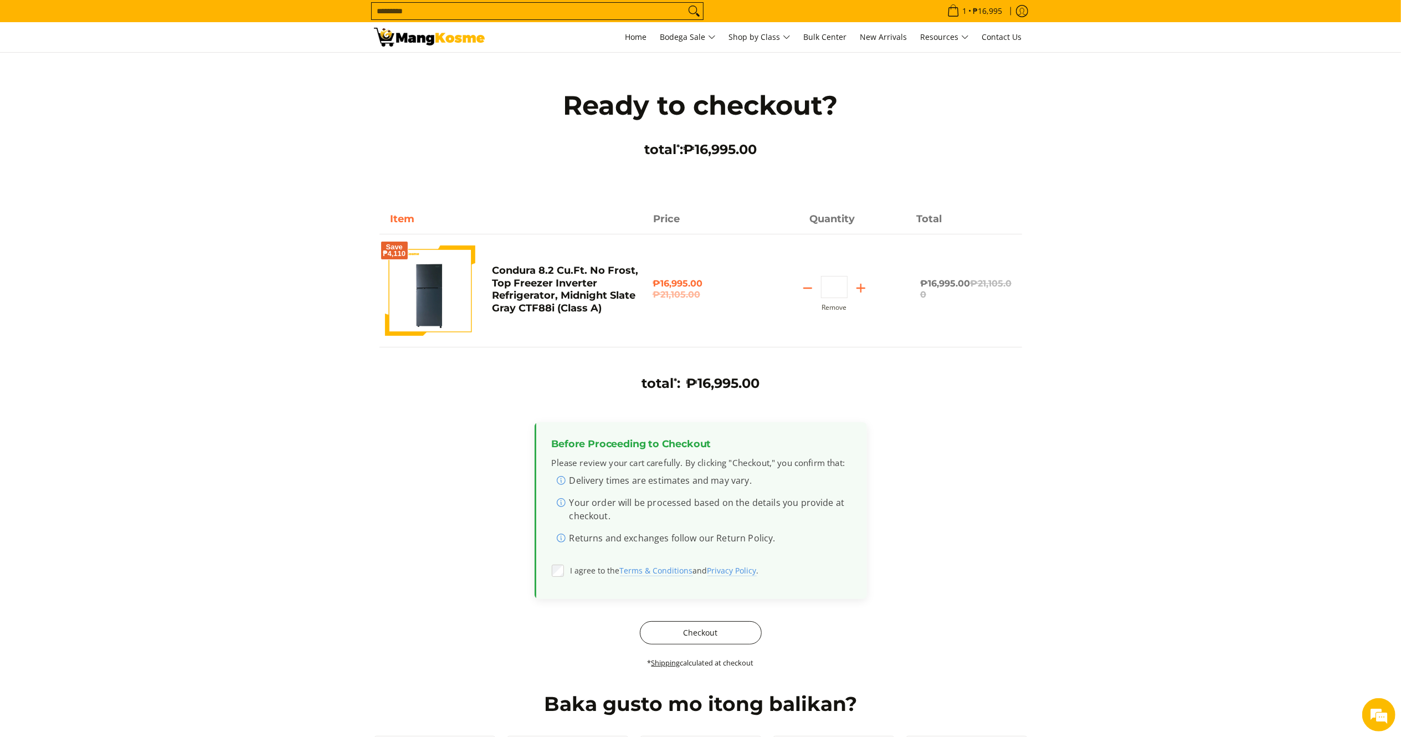
click at [670, 631] on button "Checkout" at bounding box center [701, 632] width 122 height 23
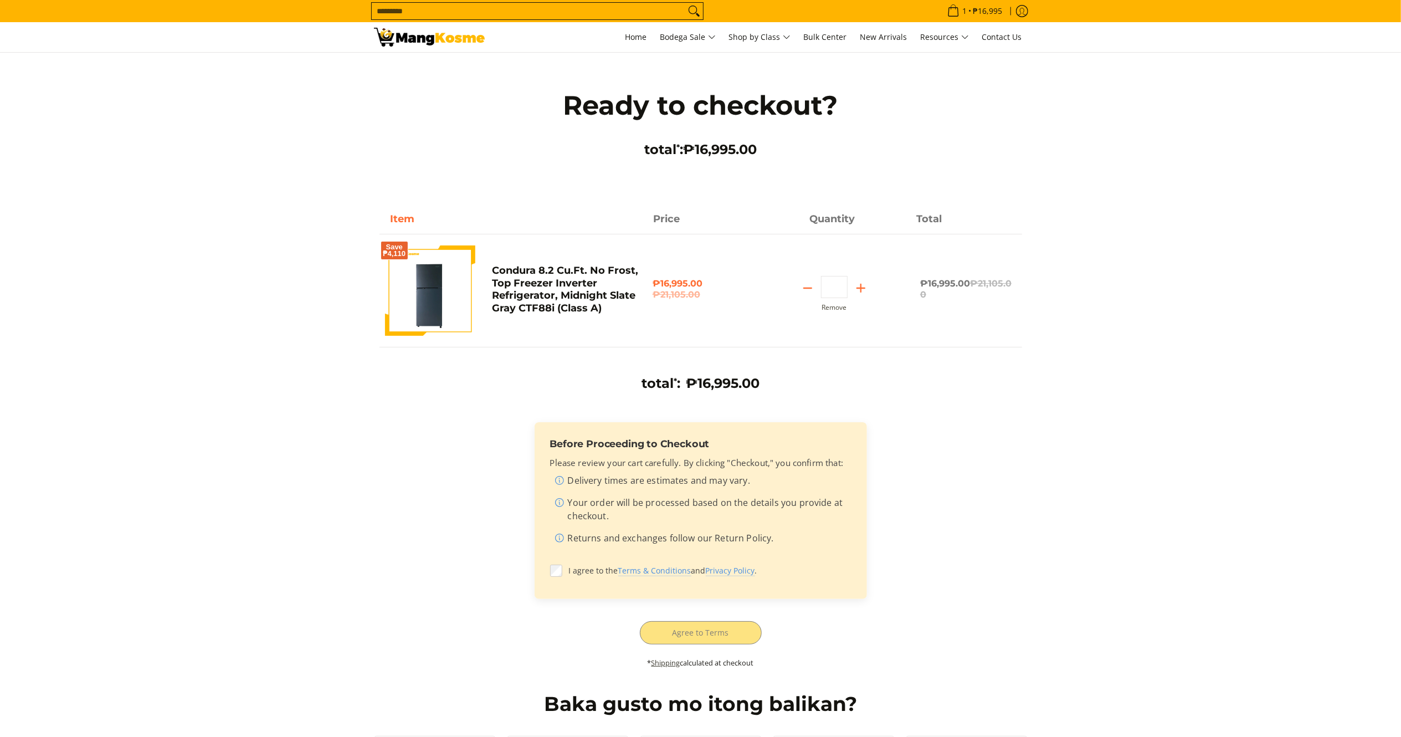
click at [667, 661] on link "Shipping" at bounding box center [665, 662] width 29 height 10
click at [719, 626] on div "total * : ₱16,995.00 Before Proceeding to Checkout Please review your cart care…" at bounding box center [700, 527] width 642 height 305
click at [718, 636] on div "total * : ₱16,995.00 Before Proceeding to Checkout Please review your cart care…" at bounding box center [700, 527] width 642 height 305
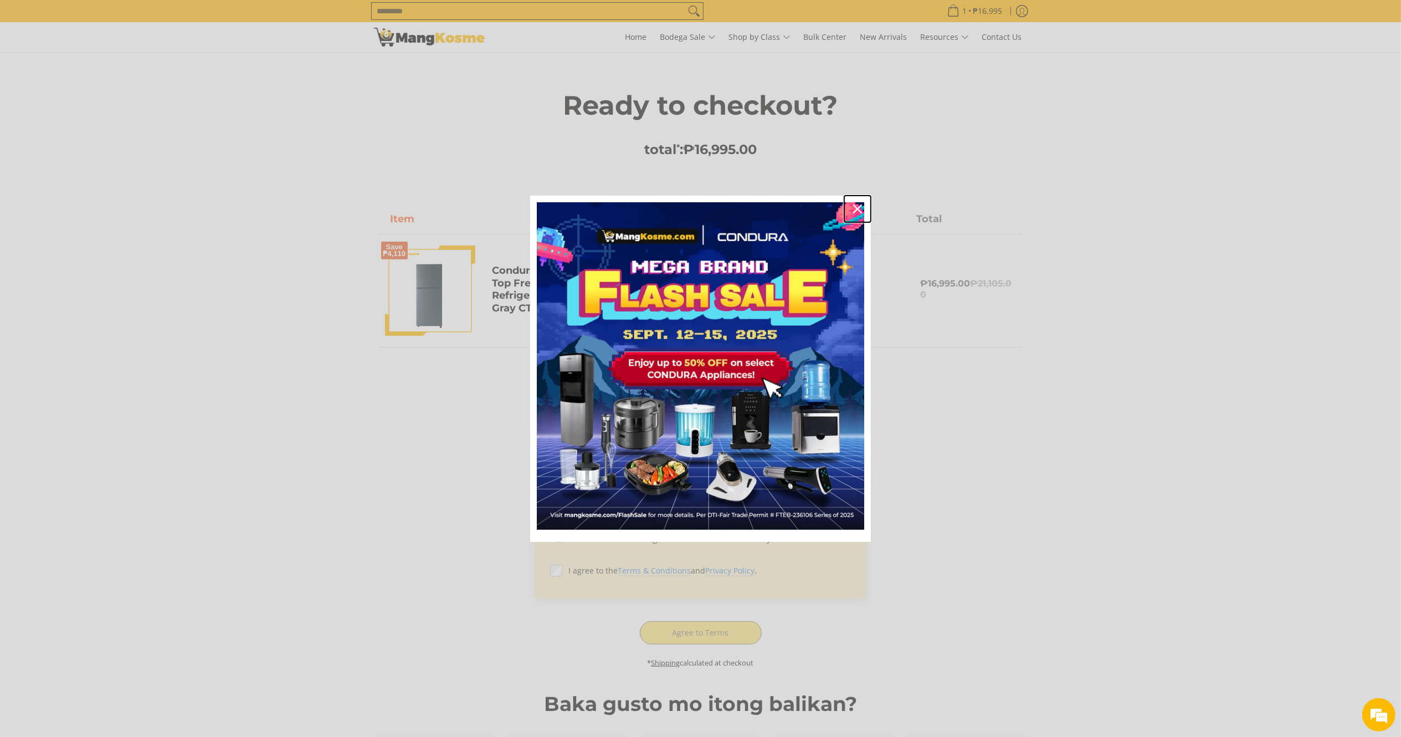
click at [860, 212] on icon "close icon" at bounding box center [857, 208] width 9 height 9
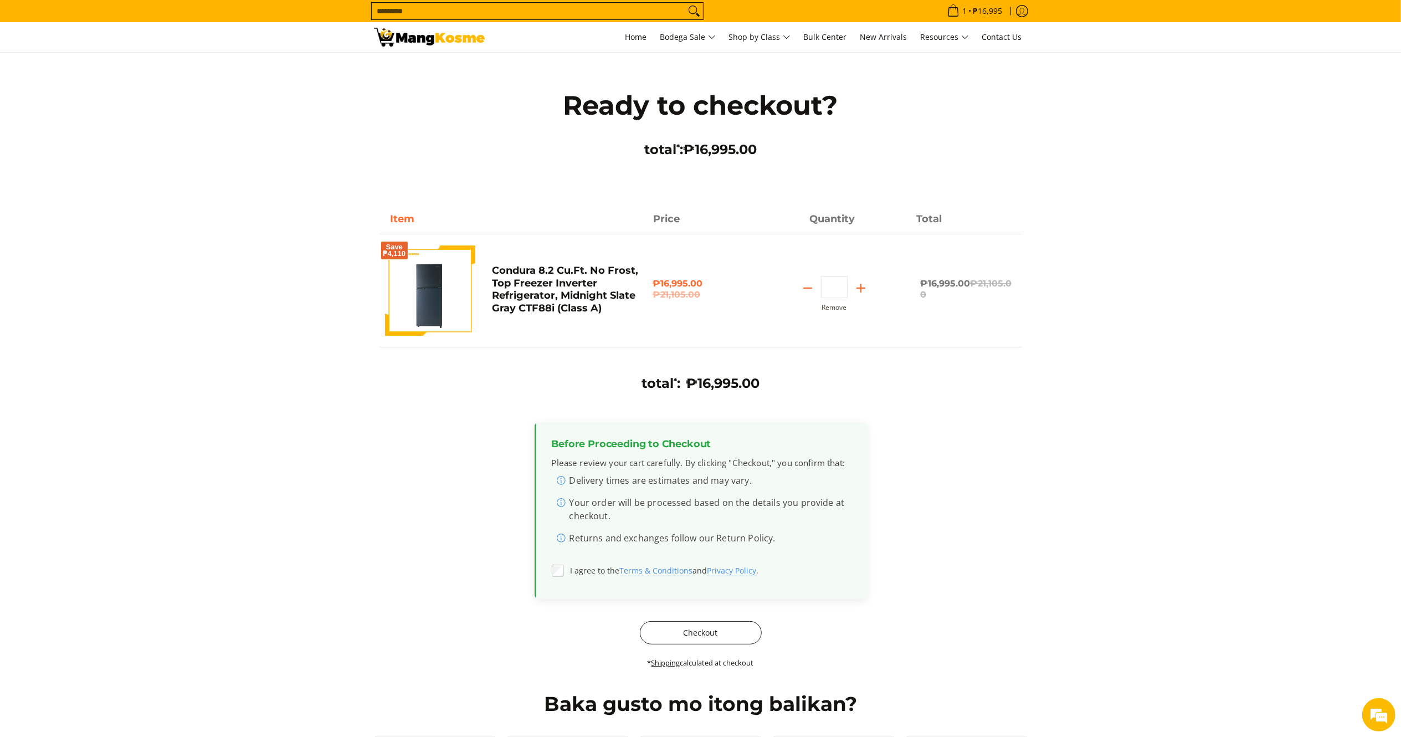
click at [681, 638] on button "Checkout" at bounding box center [701, 632] width 122 height 23
